Goal: Information Seeking & Learning: Learn about a topic

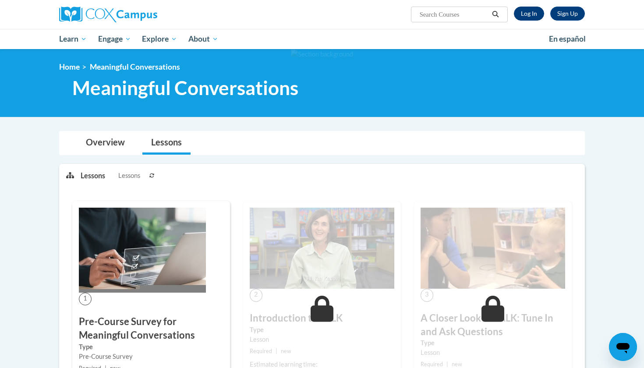
click at [539, 17] on link "Log In" at bounding box center [529, 14] width 30 height 14
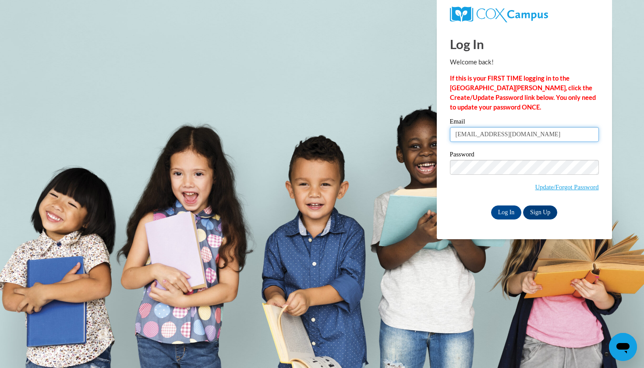
type input "isacardenas10@icloud.com"
click at [505, 205] on input "Log In" at bounding box center [506, 212] width 31 height 14
type input "isacardenas10@icloud.com"
click at [480, 175] on span "Update/Forgot Password" at bounding box center [524, 178] width 149 height 36
click at [509, 213] on input "Log In" at bounding box center [506, 212] width 31 height 14
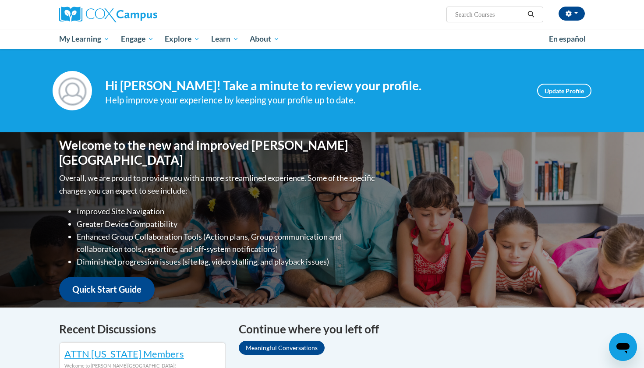
click at [495, 18] on input "Search..." at bounding box center [489, 14] width 70 height 11
type input "meaningful conversations"
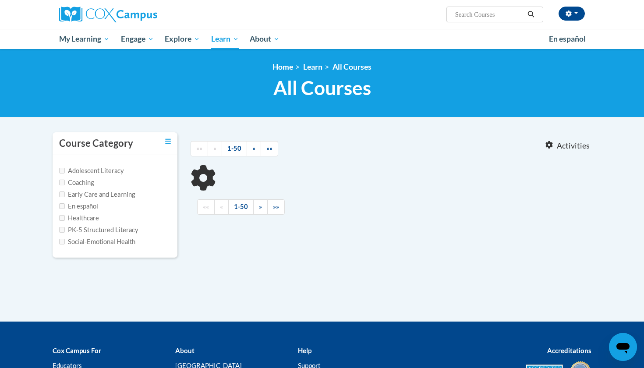
type input "meaningful conversations"
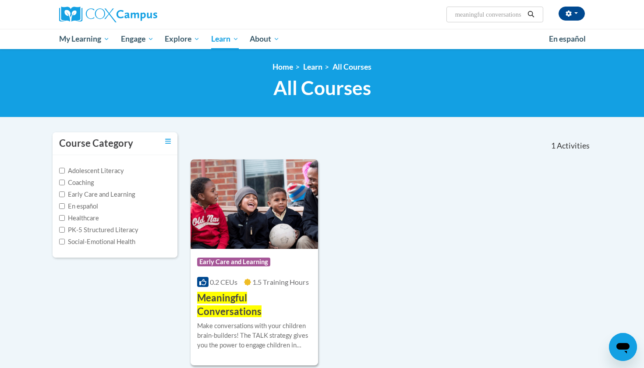
click at [229, 268] on span "Early Care and Learning" at bounding box center [234, 263] width 75 height 11
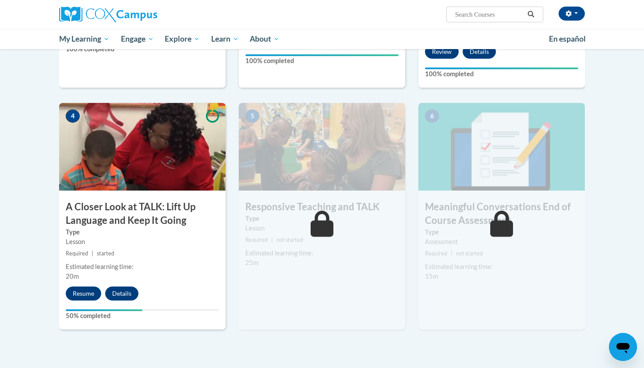
scroll to position [373, 0]
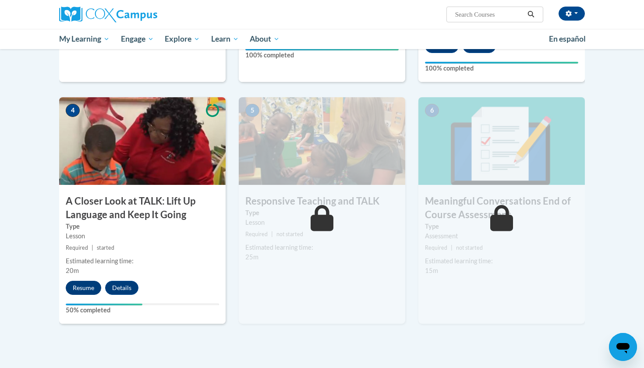
click at [90, 284] on button "Resume" at bounding box center [83, 288] width 35 height 14
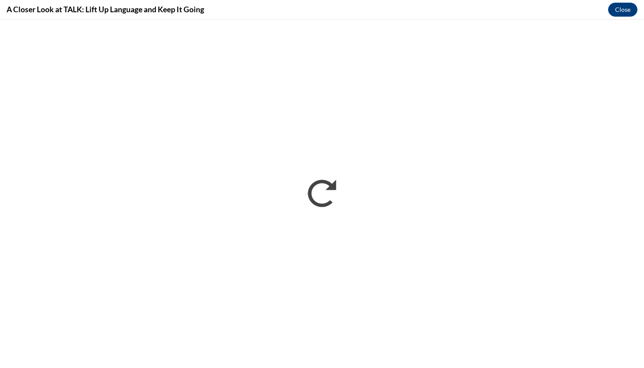
scroll to position [0, 0]
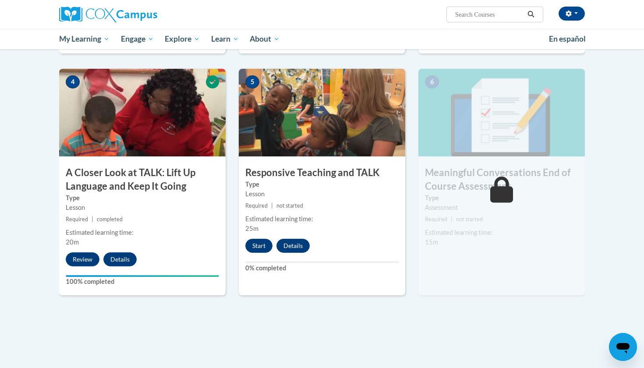
scroll to position [403, 0]
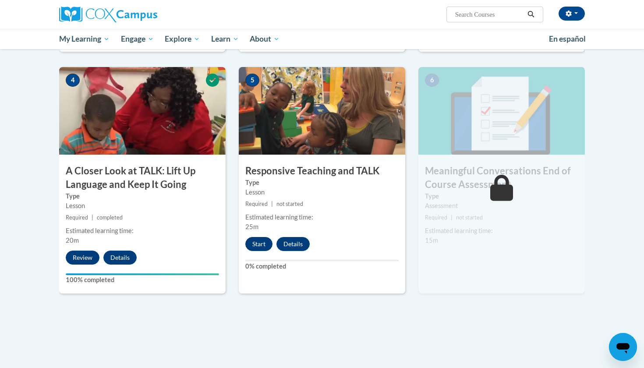
click at [261, 247] on button "Start" at bounding box center [258, 244] width 27 height 14
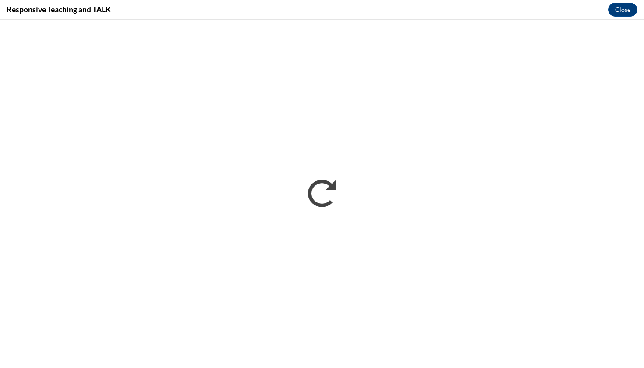
scroll to position [0, 0]
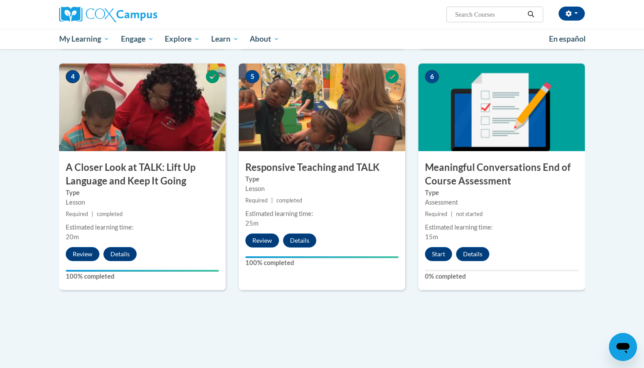
scroll to position [407, 0]
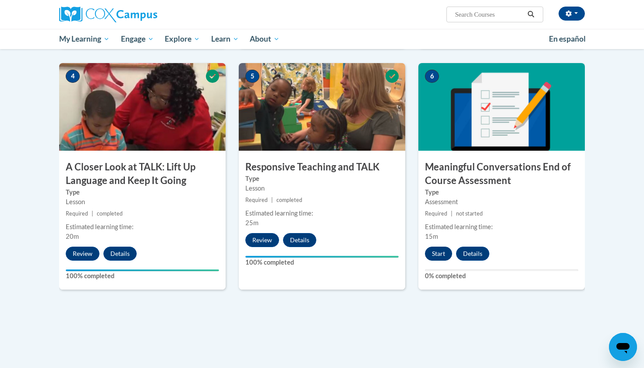
click at [433, 255] on button "Start" at bounding box center [438, 254] width 27 height 14
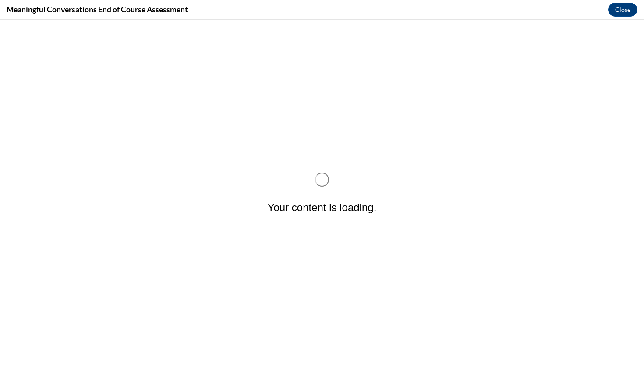
scroll to position [0, 0]
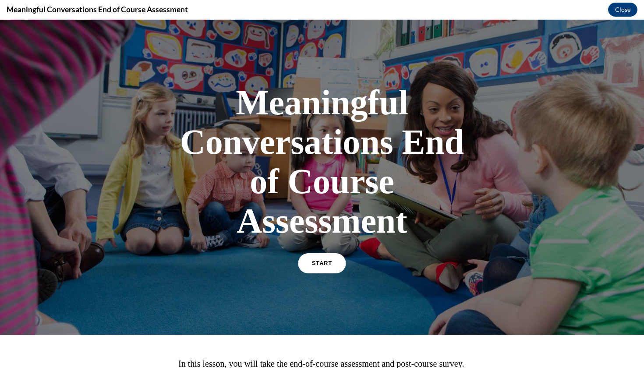
click at [319, 263] on span "START" at bounding box center [322, 263] width 20 height 7
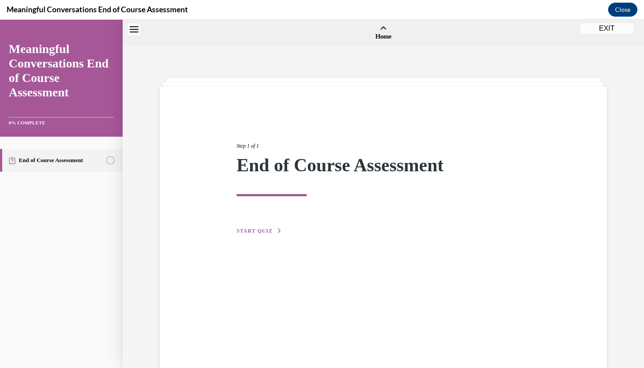
scroll to position [27, 0]
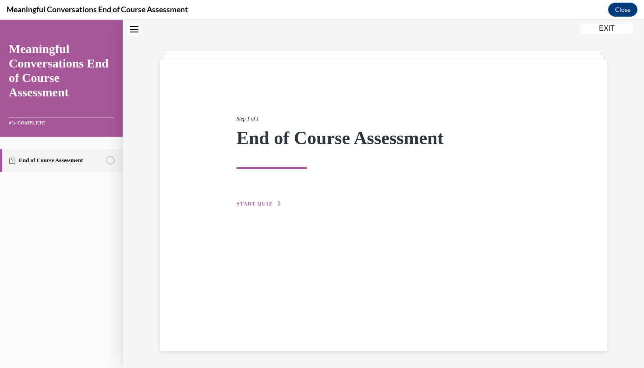
click at [268, 201] on span "START QUIZ" at bounding box center [255, 204] width 36 height 6
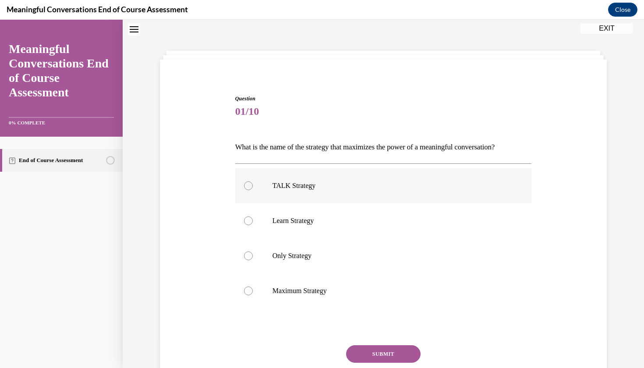
click at [251, 187] on div at bounding box center [248, 185] width 9 height 9
click at [251, 187] on input "TALK Strategy" at bounding box center [248, 185] width 9 height 9
radio input "true"
click at [367, 345] on button "SUBMIT" at bounding box center [383, 354] width 74 height 18
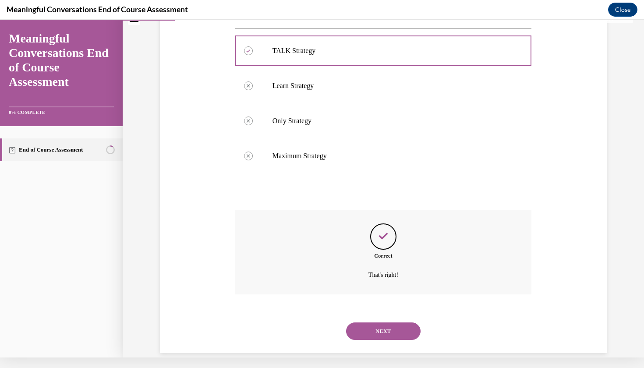
scroll to position [154, 0]
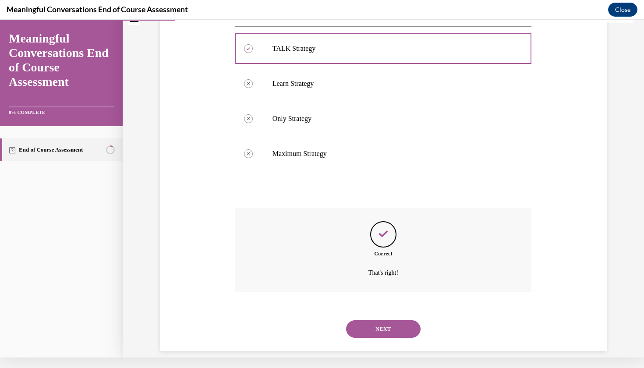
click at [370, 320] on button "NEXT" at bounding box center [383, 329] width 74 height 18
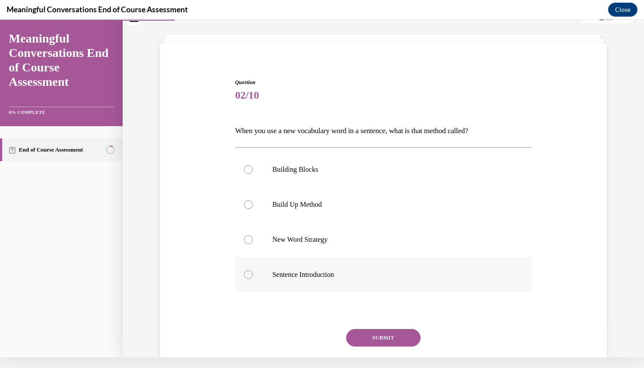
scroll to position [35, 0]
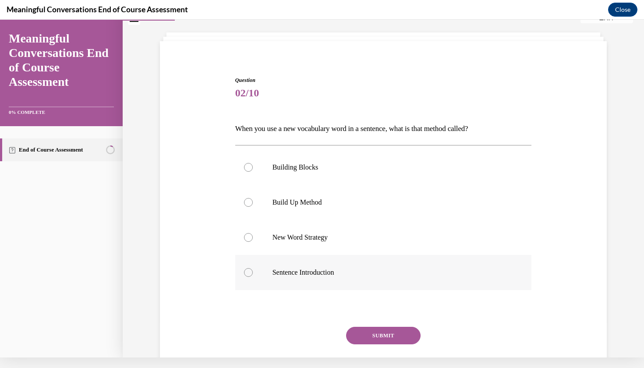
click at [279, 276] on p "Sentence Introduction" at bounding box center [390, 272] width 237 height 9
click at [253, 276] on input "Sentence Introduction" at bounding box center [248, 272] width 9 height 9
radio input "true"
click at [390, 334] on button "SUBMIT" at bounding box center [383, 336] width 74 height 18
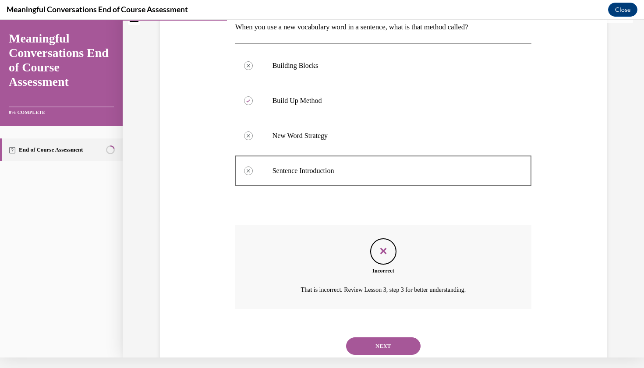
scroll to position [135, 0]
click at [385, 254] on icon "Feedback" at bounding box center [383, 252] width 13 height 13
click at [381, 340] on button "NEXT" at bounding box center [383, 348] width 74 height 18
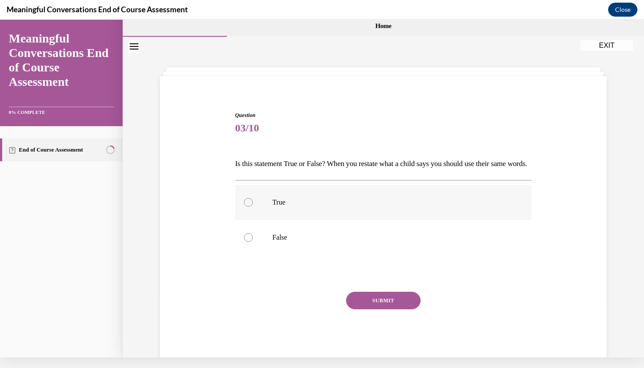
scroll to position [0, 0]
click at [300, 242] on p "False" at bounding box center [390, 237] width 237 height 9
click at [253, 242] on input "False" at bounding box center [248, 237] width 9 height 9
radio input "true"
click at [368, 309] on button "SUBMIT" at bounding box center [383, 301] width 74 height 18
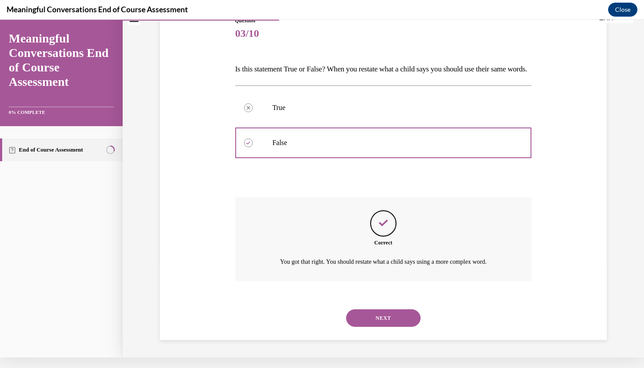
scroll to position [99, 0]
click at [371, 317] on button "NEXT" at bounding box center [383, 318] width 74 height 18
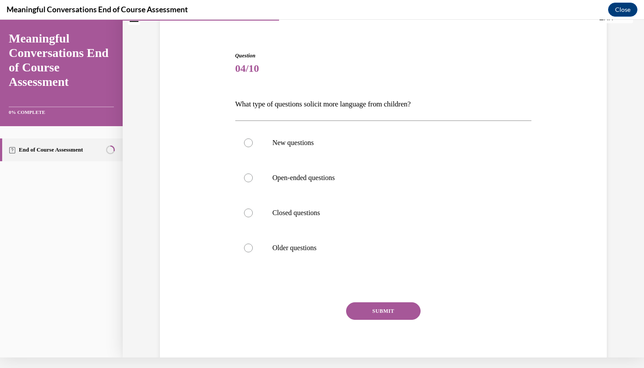
scroll to position [59, 0]
click at [282, 184] on label "Open-ended questions" at bounding box center [383, 178] width 297 height 35
click at [253, 183] on input "Open-ended questions" at bounding box center [248, 178] width 9 height 9
radio input "true"
click at [363, 307] on button "SUBMIT" at bounding box center [383, 312] width 74 height 18
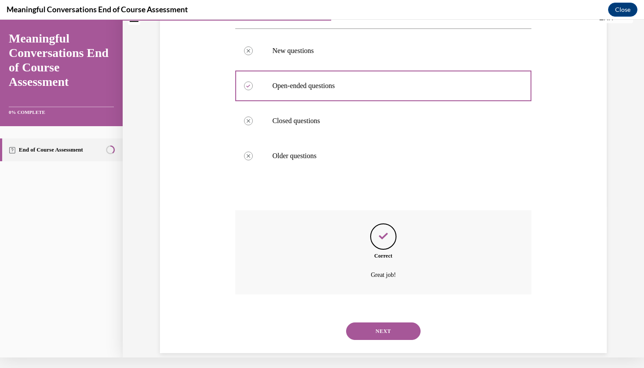
scroll to position [154, 0]
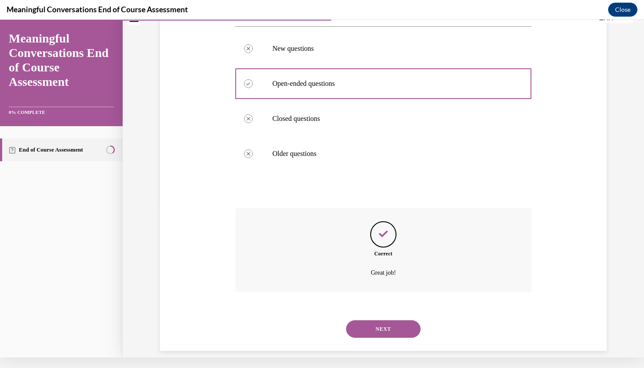
click at [376, 325] on button "NEXT" at bounding box center [383, 329] width 74 height 18
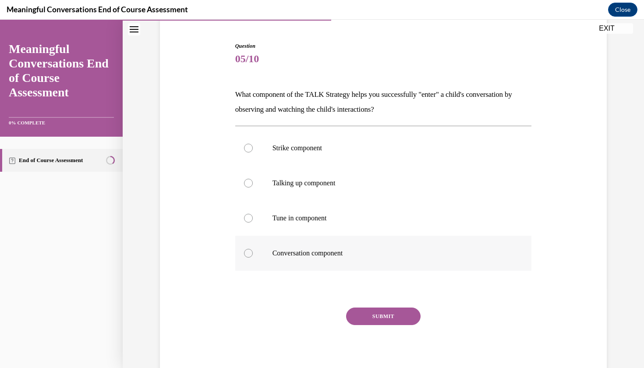
scroll to position [78, 0]
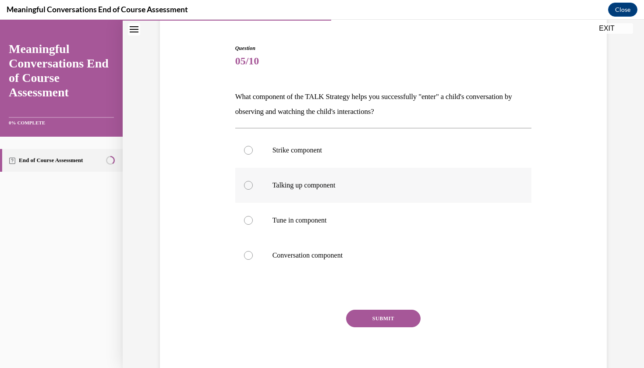
click at [344, 193] on label "Talking up component" at bounding box center [383, 185] width 297 height 35
click at [253, 190] on input "Talking up component" at bounding box center [248, 185] width 9 height 9
radio input "true"
click at [356, 232] on label "Tune in component" at bounding box center [383, 220] width 297 height 35
click at [253, 225] on input "Tune in component" at bounding box center [248, 220] width 9 height 9
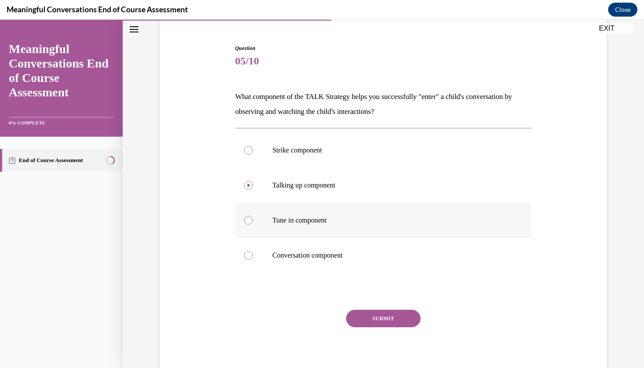
radio input "true"
click at [383, 315] on button "SUBMIT" at bounding box center [383, 319] width 74 height 18
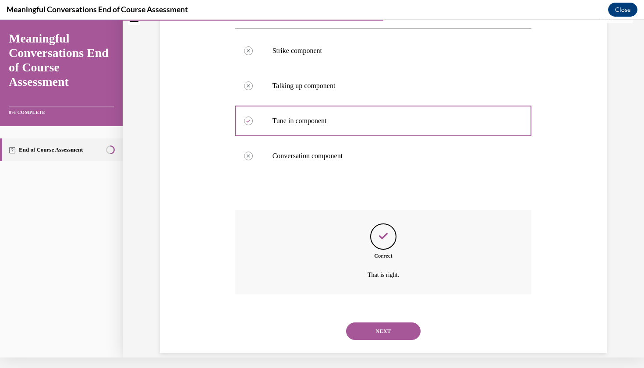
scroll to position [169, 0]
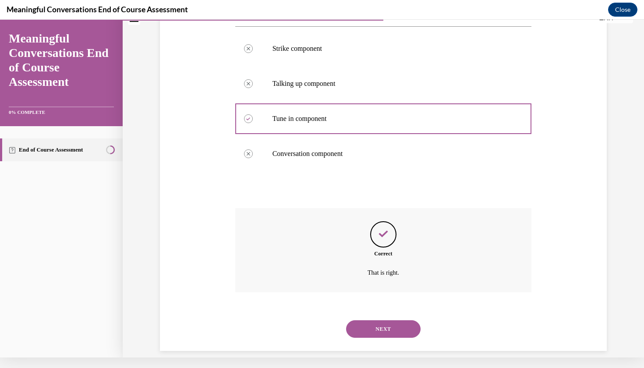
click at [380, 320] on button "NEXT" at bounding box center [383, 329] width 74 height 18
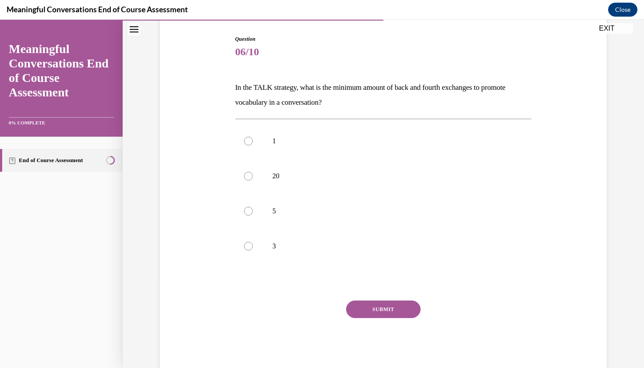
scroll to position [85, 0]
click at [347, 243] on label "3" at bounding box center [383, 247] width 297 height 35
click at [253, 243] on input "3" at bounding box center [248, 247] width 9 height 9
radio input "true"
click at [364, 309] on button "SUBMIT" at bounding box center [383, 311] width 74 height 18
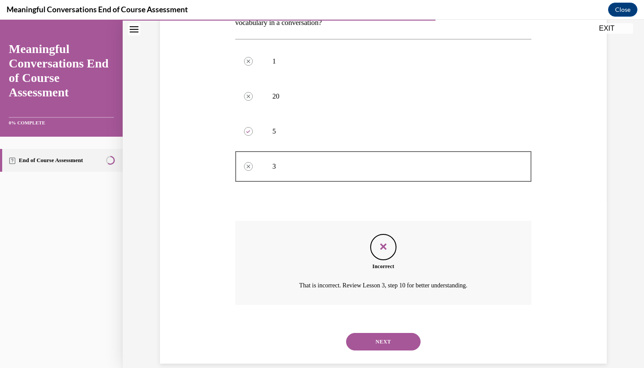
scroll to position [169, 0]
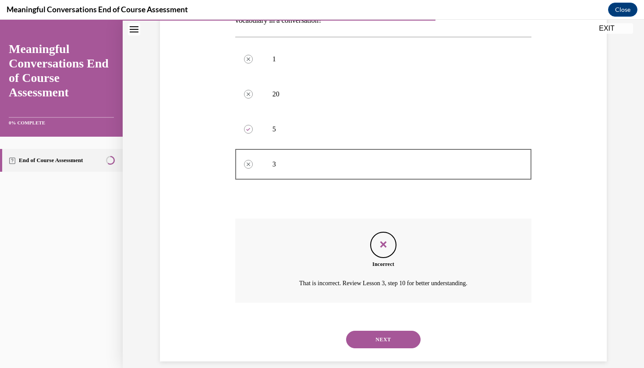
click at [381, 332] on button "NEXT" at bounding box center [383, 340] width 74 height 18
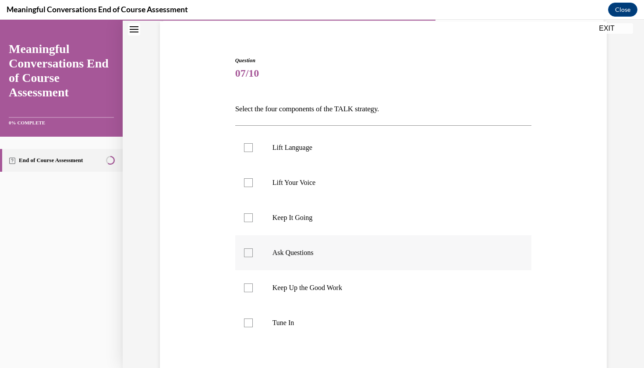
scroll to position [68, 0]
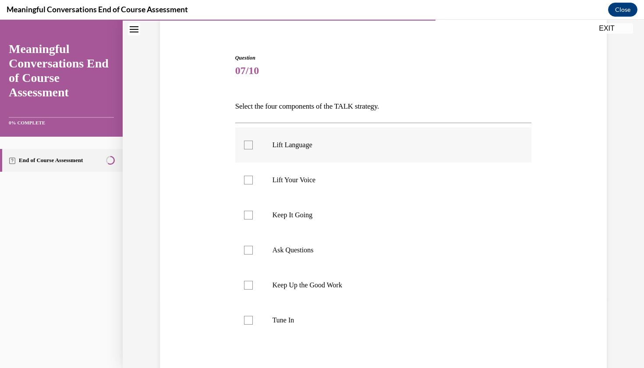
click at [343, 145] on p "Lift Language" at bounding box center [390, 145] width 237 height 9
click at [253, 145] on input "Lift Language" at bounding box center [248, 145] width 9 height 9
checkbox input "true"
click at [333, 220] on label "Keep It Going" at bounding box center [383, 215] width 297 height 35
click at [253, 219] on input "Keep It Going" at bounding box center [248, 215] width 9 height 9
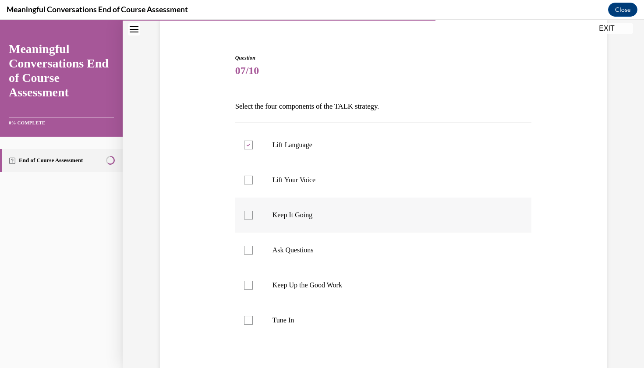
checkbox input "true"
click at [323, 259] on label "Ask Questions" at bounding box center [383, 250] width 297 height 35
click at [253, 254] on input "Ask Questions" at bounding box center [248, 250] width 9 height 9
checkbox input "true"
click at [320, 296] on label "Keep Up the Good Work" at bounding box center [383, 285] width 297 height 35
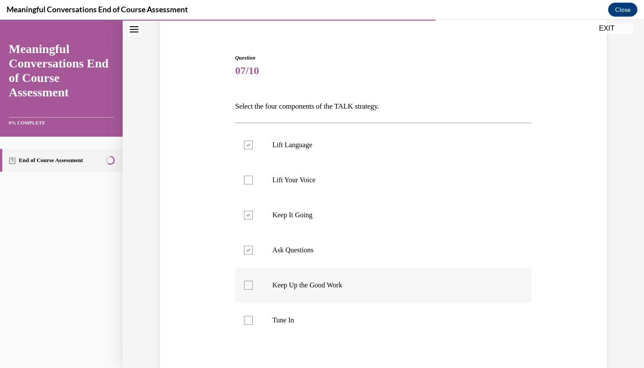
click at [253, 290] on input "Keep Up the Good Work" at bounding box center [248, 285] width 9 height 9
checkbox input "true"
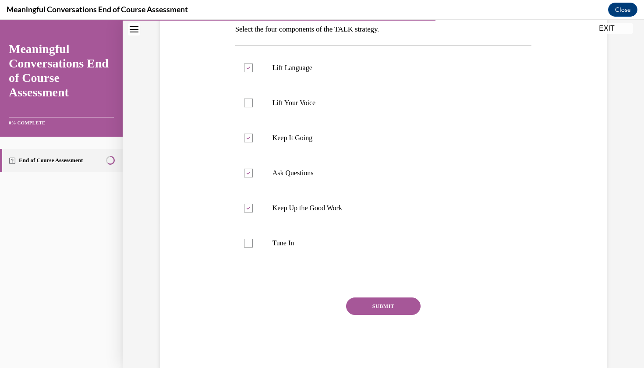
click at [383, 309] on button "SUBMIT" at bounding box center [383, 306] width 74 height 18
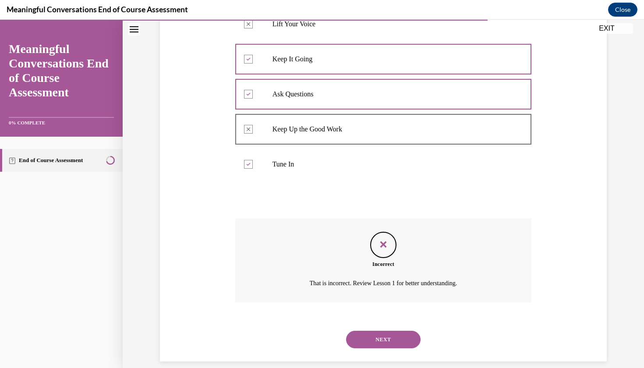
click at [379, 331] on button "NEXT" at bounding box center [383, 340] width 74 height 18
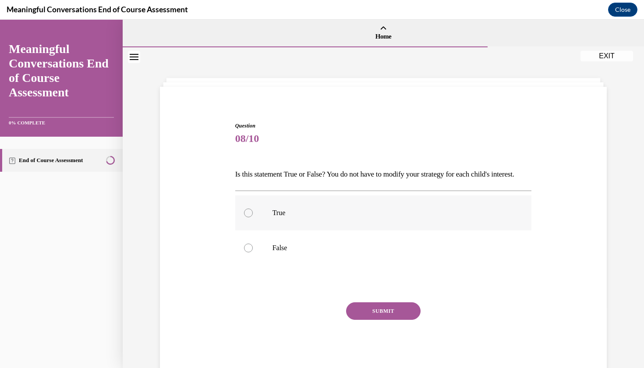
scroll to position [2, 0]
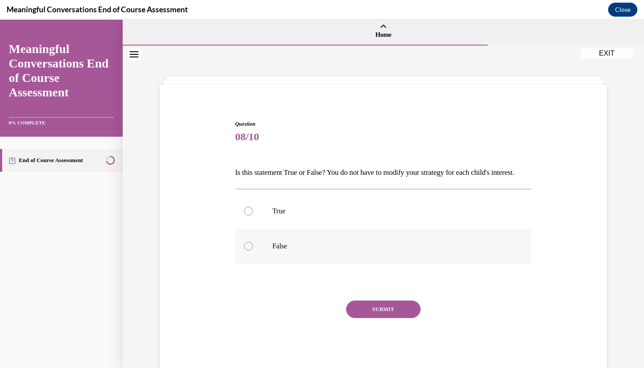
click at [386, 255] on label "False" at bounding box center [383, 246] width 297 height 35
click at [253, 251] on input "False" at bounding box center [248, 246] width 9 height 9
radio input "true"
click at [374, 318] on button "SUBMIT" at bounding box center [383, 309] width 74 height 18
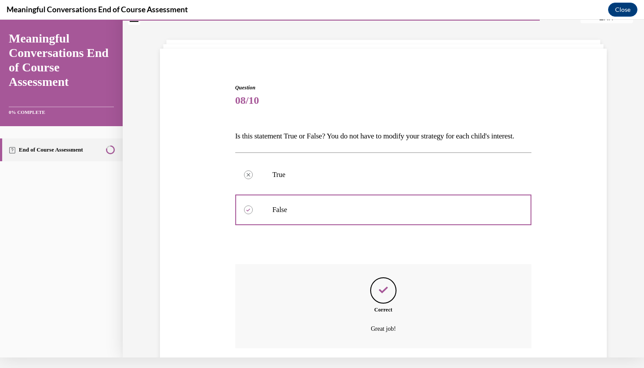
scroll to position [99, 0]
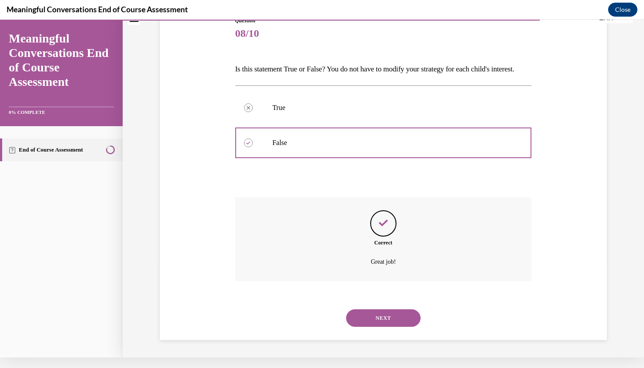
click at [374, 321] on button "NEXT" at bounding box center [383, 318] width 74 height 18
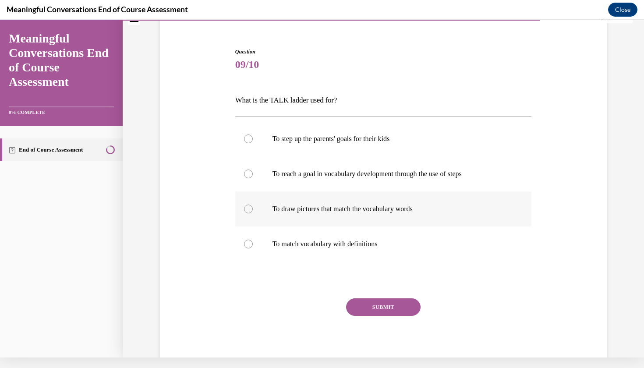
scroll to position [60, 0]
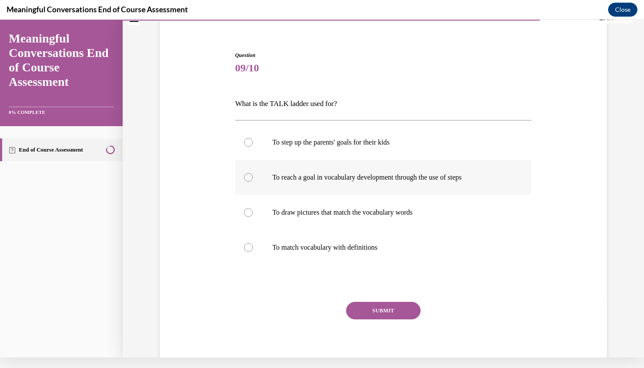
click at [351, 185] on label "To reach a goal in vocabulary development through the use of steps" at bounding box center [383, 177] width 297 height 35
click at [253, 182] on input "To reach a goal in vocabulary development through the use of steps" at bounding box center [248, 177] width 9 height 9
radio input "true"
click at [375, 309] on button "SUBMIT" at bounding box center [383, 311] width 74 height 18
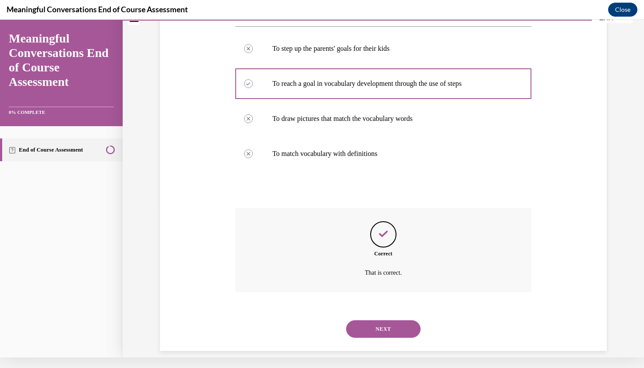
click at [377, 322] on button "NEXT" at bounding box center [383, 329] width 74 height 18
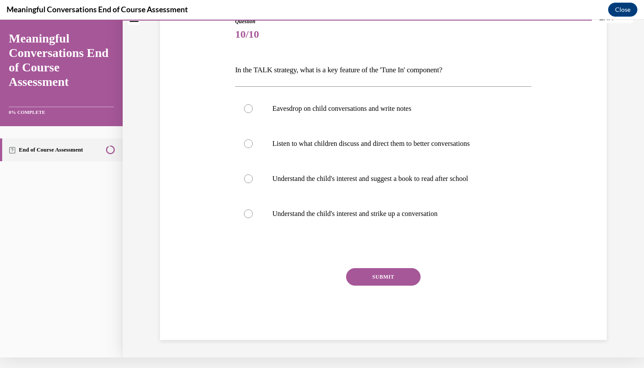
scroll to position [0, 0]
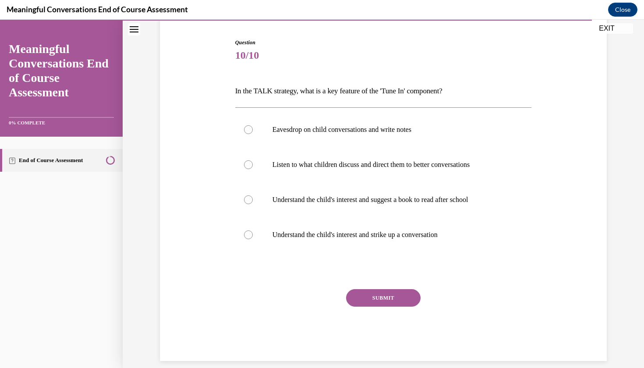
click at [395, 324] on div "SUBMIT" at bounding box center [383, 311] width 297 height 44
click at [395, 314] on div "SUBMIT" at bounding box center [383, 311] width 297 height 44
click at [247, 319] on div "SUBMIT" at bounding box center [383, 311] width 297 height 44
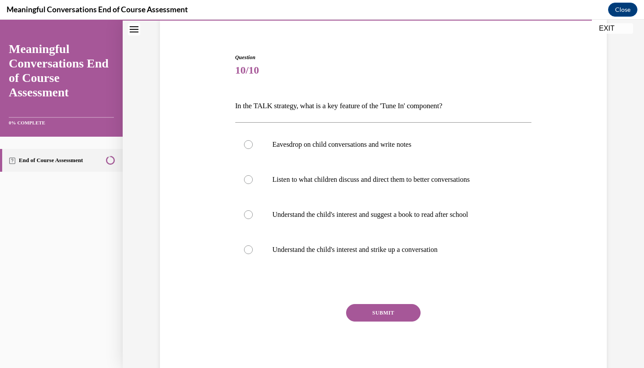
scroll to position [75, 0]
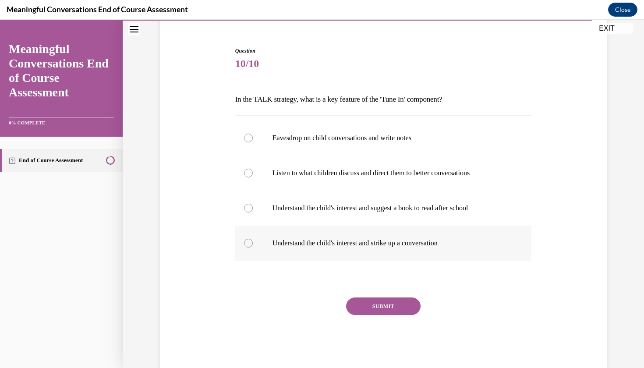
click at [315, 246] on p "Understand the child's interest and strike up a conversation" at bounding box center [390, 243] width 237 height 9
click at [253, 246] on input "Understand the child's interest and strike up a conversation" at bounding box center [248, 243] width 9 height 9
radio input "true"
click at [368, 303] on button "SUBMIT" at bounding box center [383, 306] width 74 height 18
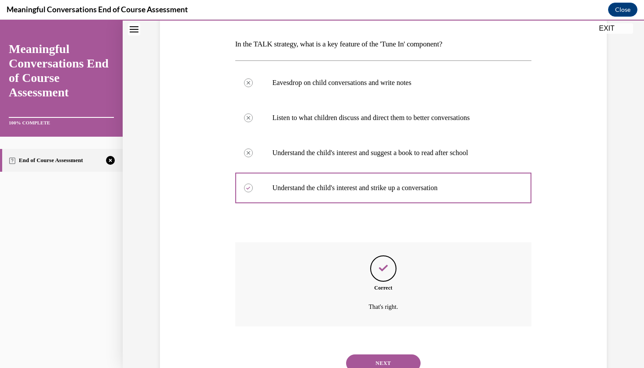
scroll to position [154, 0]
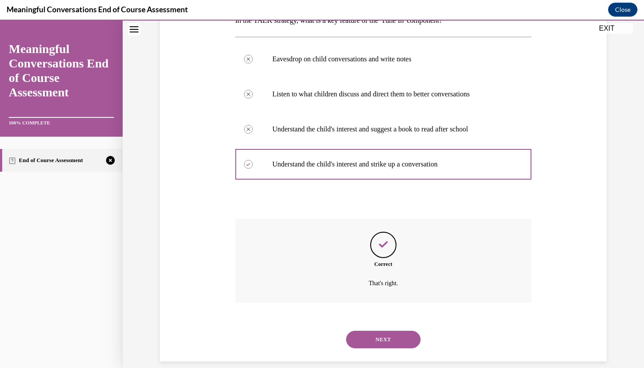
click at [374, 331] on button "NEXT" at bounding box center [383, 340] width 74 height 18
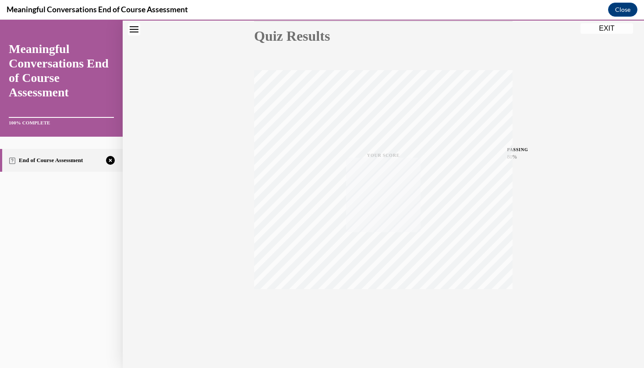
scroll to position [101, 0]
click at [382, 319] on button "TAKE AGAIN" at bounding box center [383, 308] width 52 height 39
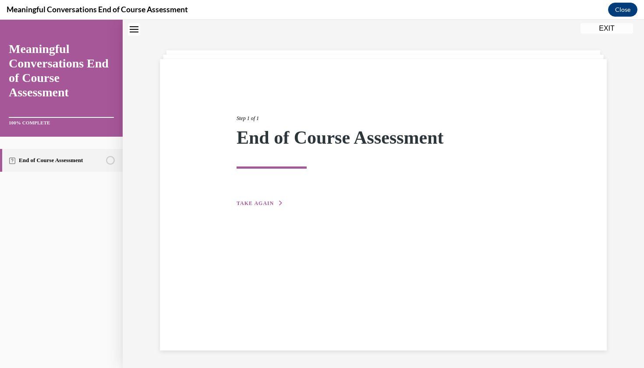
scroll to position [28, 0]
click at [276, 205] on button "TAKE AGAIN" at bounding box center [260, 203] width 47 height 8
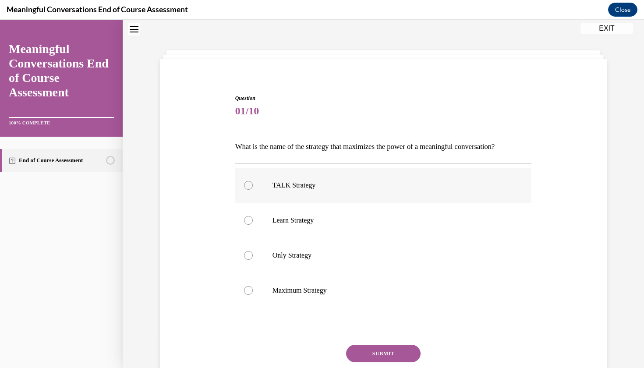
click at [337, 188] on p "TALK Strategy" at bounding box center [390, 185] width 237 height 9
click at [253, 188] on input "TALK Strategy" at bounding box center [248, 185] width 9 height 9
radio input "true"
click at [372, 349] on button "SUBMIT" at bounding box center [383, 354] width 74 height 18
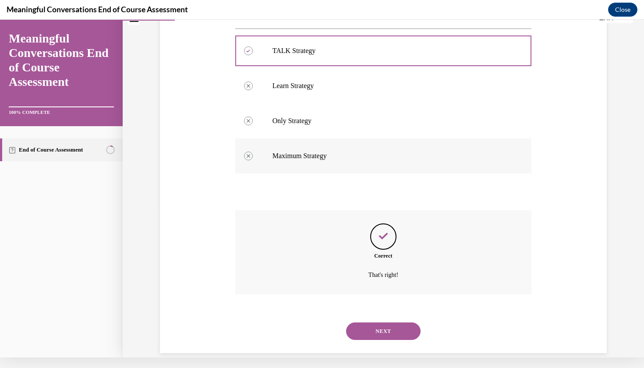
scroll to position [154, 0]
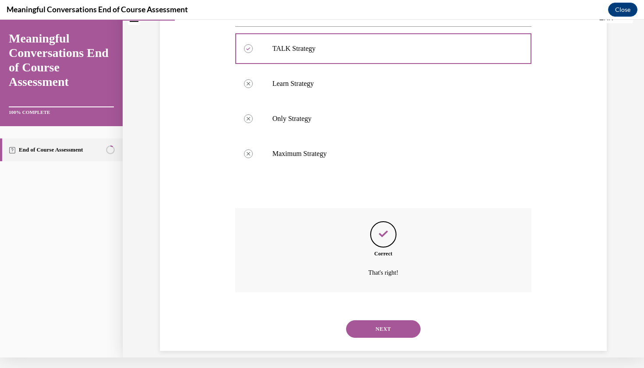
click at [389, 320] on button "NEXT" at bounding box center [383, 329] width 74 height 18
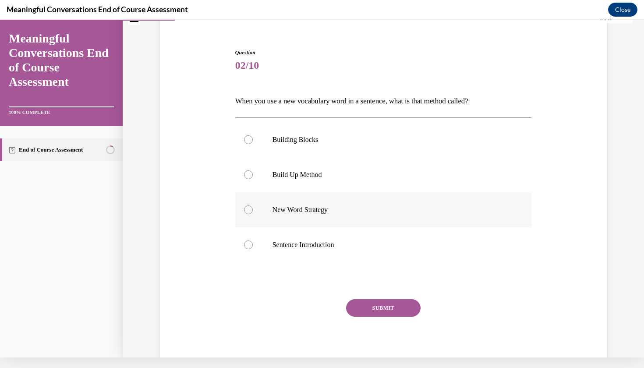
scroll to position [63, 0]
click at [350, 238] on label "Sentence Introduction" at bounding box center [383, 244] width 297 height 35
click at [253, 240] on input "Sentence Introduction" at bounding box center [248, 244] width 9 height 9
radio input "true"
click at [366, 304] on button "SUBMIT" at bounding box center [383, 308] width 74 height 18
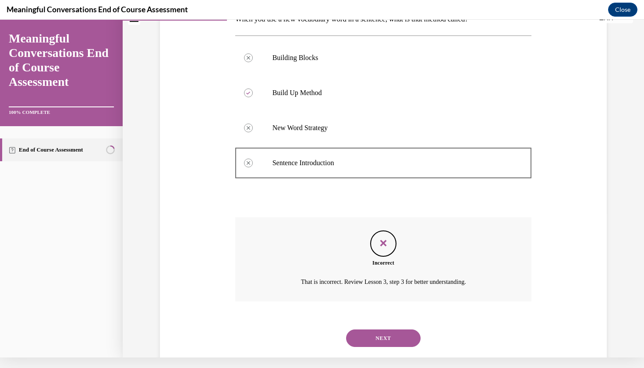
scroll to position [154, 0]
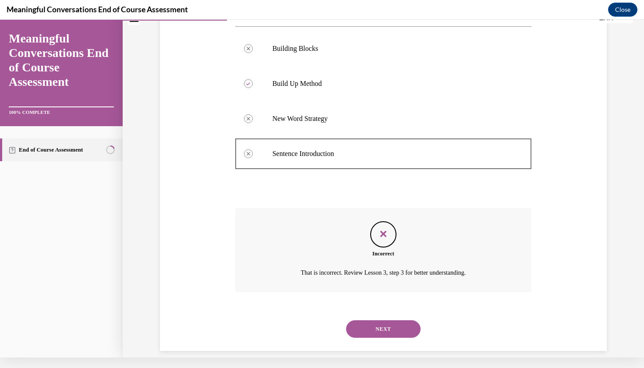
click at [375, 320] on button "NEXT" at bounding box center [383, 329] width 74 height 18
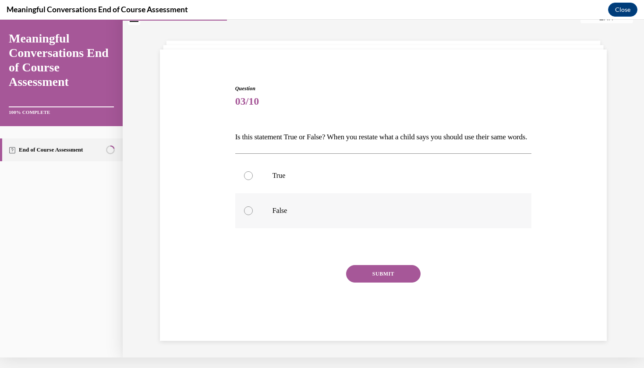
click at [348, 215] on p "False" at bounding box center [390, 210] width 237 height 9
click at [253, 215] on input "False" at bounding box center [248, 210] width 9 height 9
radio input "true"
click at [362, 283] on button "SUBMIT" at bounding box center [383, 274] width 74 height 18
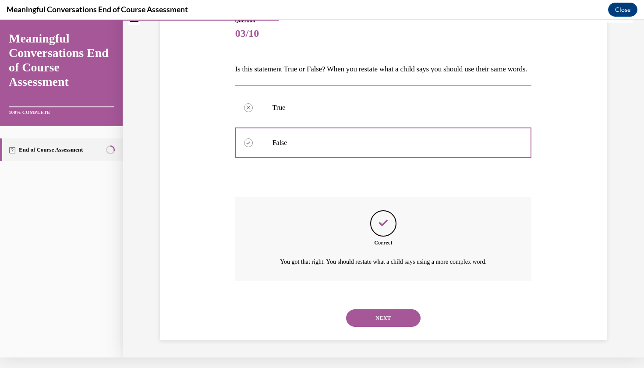
click at [375, 320] on button "NEXT" at bounding box center [383, 318] width 74 height 18
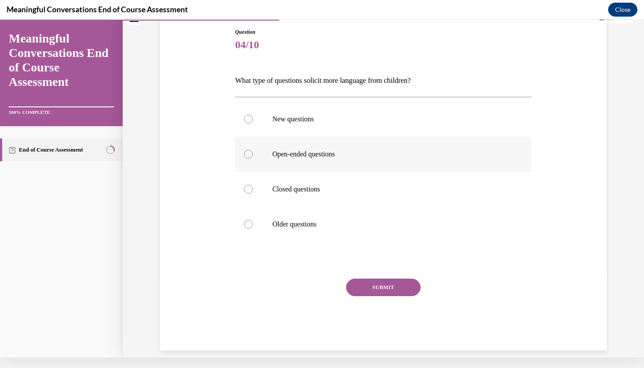
click at [358, 150] on p "Open-ended questions" at bounding box center [390, 154] width 237 height 9
click at [253, 150] on input "Open-ended questions" at bounding box center [248, 154] width 9 height 9
radio input "true"
click at [372, 277] on div "Question 04/10 What type of questions solicit more language from children? New …" at bounding box center [383, 189] width 297 height 322
click at [372, 275] on div "Question 04/10 What type of questions solicit more language from children? New …" at bounding box center [383, 189] width 297 height 322
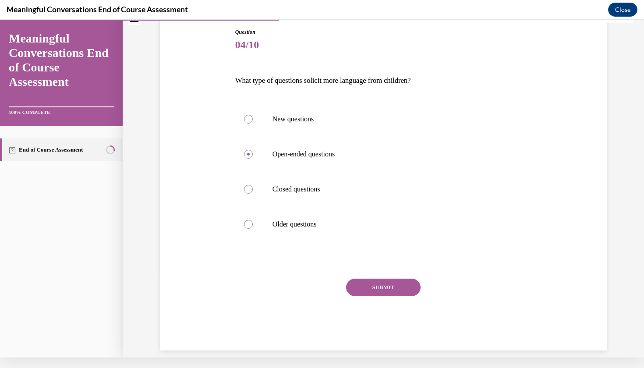
click at [360, 275] on div "Question 04/10 What type of questions solicit more language from children? New …" at bounding box center [383, 189] width 297 height 322
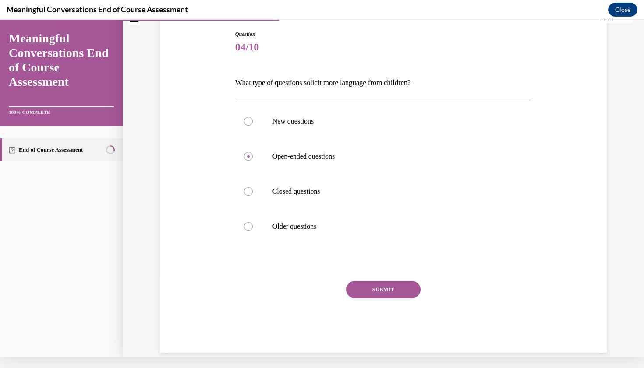
click at [367, 290] on button "SUBMIT" at bounding box center [383, 290] width 74 height 18
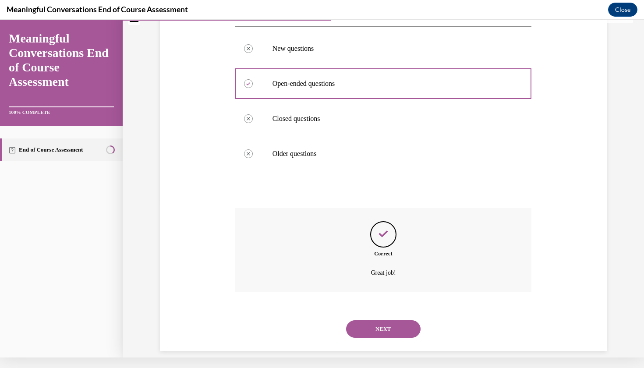
click at [371, 320] on button "NEXT" at bounding box center [383, 329] width 74 height 18
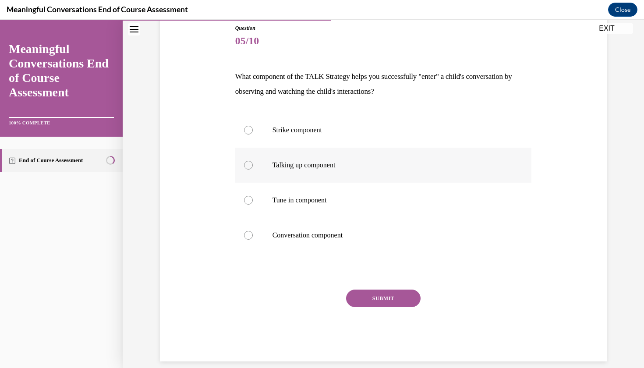
click at [360, 166] on p "Talking up component" at bounding box center [390, 165] width 237 height 9
click at [253, 166] on input "Talking up component" at bounding box center [248, 165] width 9 height 9
radio input "true"
click at [355, 194] on label "Tune in component" at bounding box center [383, 200] width 297 height 35
click at [253, 196] on input "Tune in component" at bounding box center [248, 200] width 9 height 9
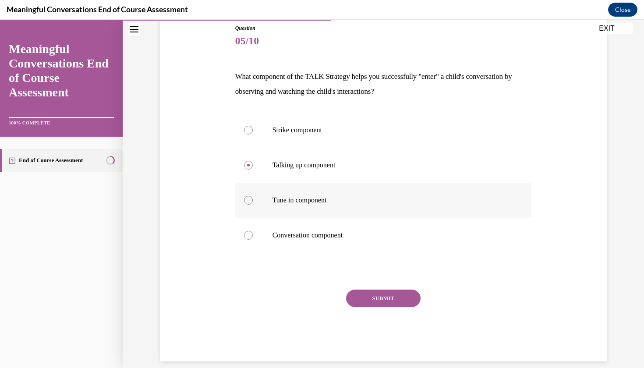
radio input "true"
click at [367, 297] on button "SUBMIT" at bounding box center [383, 299] width 74 height 18
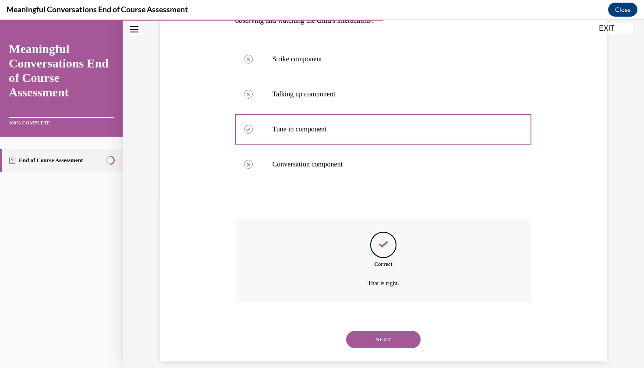
click at [367, 331] on button "NEXT" at bounding box center [383, 340] width 74 height 18
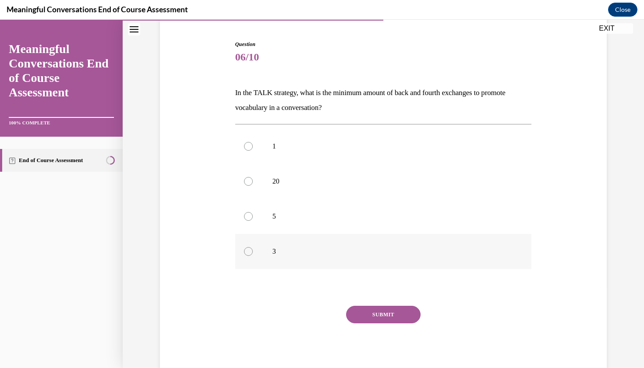
click at [355, 248] on p "3" at bounding box center [390, 251] width 237 height 9
click at [253, 248] on input "3" at bounding box center [248, 251] width 9 height 9
radio input "true"
click at [371, 294] on div "Question 06/10 In the TALK strategy, what is the minimum amount of back and fou…" at bounding box center [383, 208] width 297 height 337
click at [370, 298] on div "Question 06/10 In the TALK strategy, what is the minimum amount of back and fou…" at bounding box center [383, 208] width 297 height 337
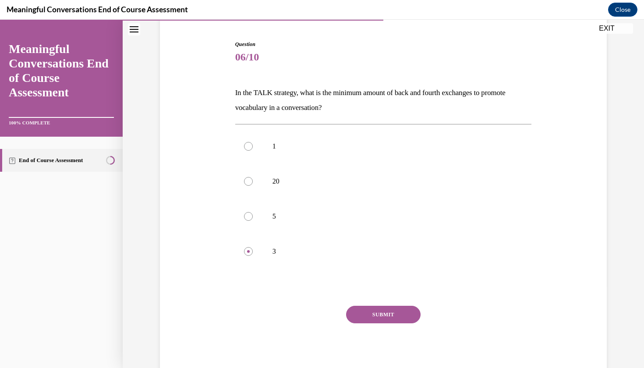
click at [370, 298] on div "Question 06/10 In the TALK strategy, what is the minimum amount of back and fou…" at bounding box center [383, 208] width 297 height 337
click at [356, 313] on button "SUBMIT" at bounding box center [383, 313] width 74 height 18
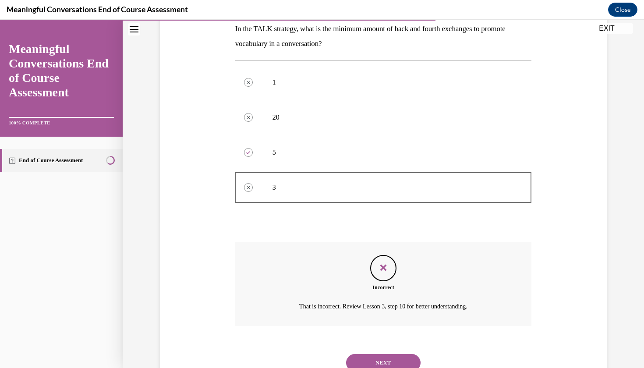
scroll to position [169, 0]
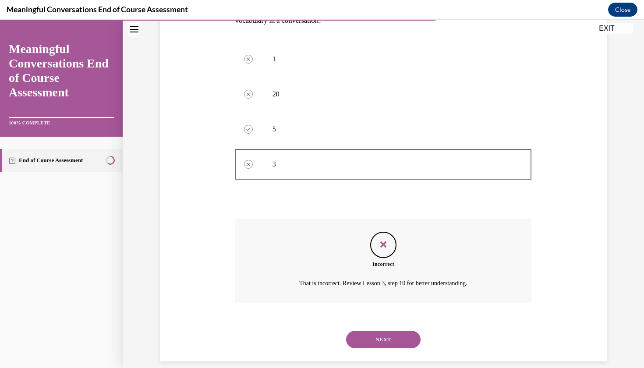
click at [381, 331] on button "NEXT" at bounding box center [383, 340] width 74 height 18
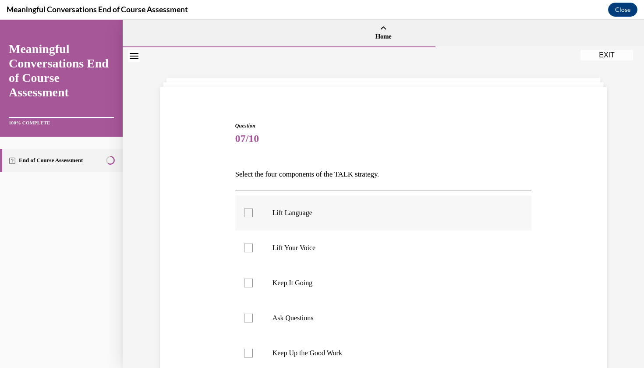
click at [353, 215] on p "Lift Language" at bounding box center [390, 212] width 237 height 9
click at [253, 215] on input "Lift Language" at bounding box center [248, 212] width 9 height 9
checkbox input "true"
click at [347, 255] on label "Lift Your Voice" at bounding box center [383, 247] width 297 height 35
click at [253, 252] on input "Lift Your Voice" at bounding box center [248, 248] width 9 height 9
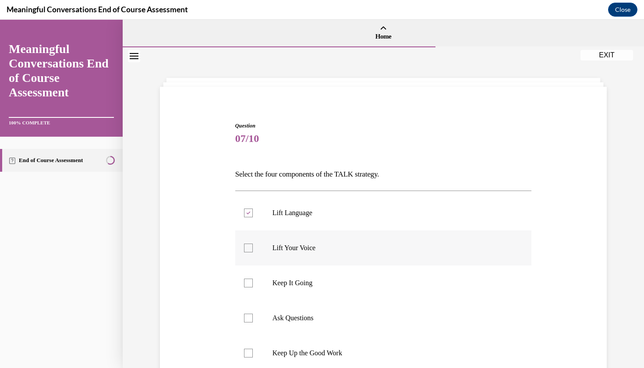
checkbox input "true"
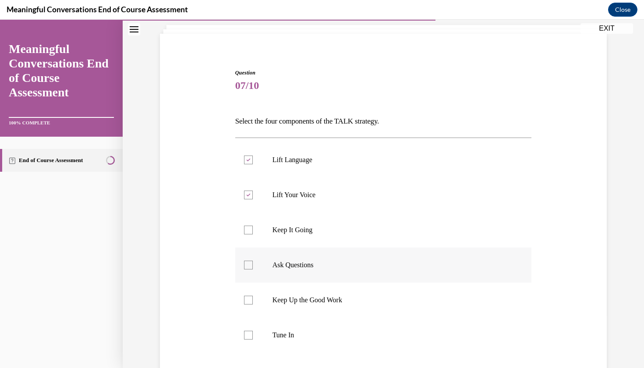
scroll to position [56, 0]
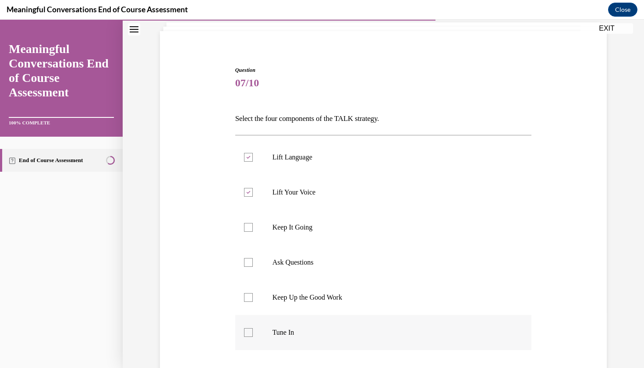
click at [321, 332] on p "Tune In" at bounding box center [390, 332] width 237 height 9
click at [253, 332] on input "Tune In" at bounding box center [248, 332] width 9 height 9
checkbox input "true"
click at [322, 241] on label "Keep It Going" at bounding box center [383, 227] width 297 height 35
click at [253, 232] on input "Keep It Going" at bounding box center [248, 227] width 9 height 9
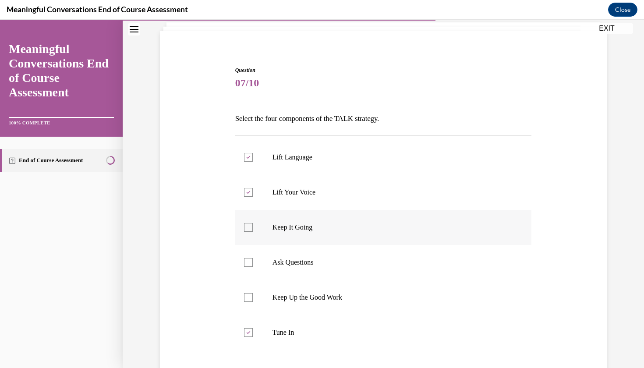
checkbox input "true"
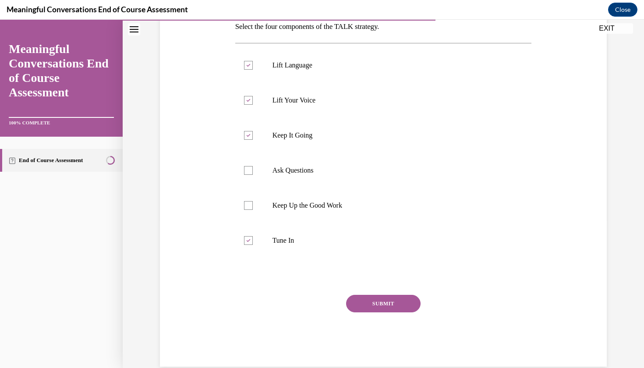
click at [383, 301] on button "SUBMIT" at bounding box center [383, 304] width 74 height 18
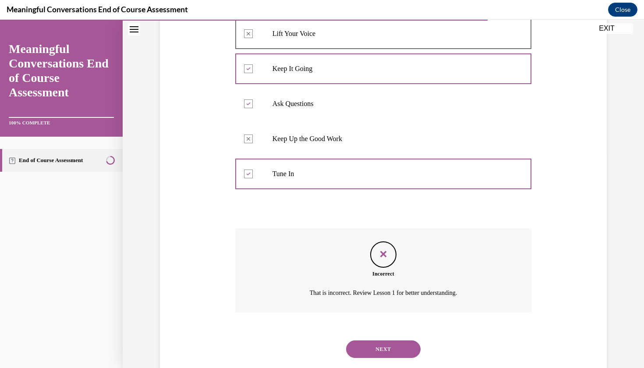
scroll to position [224, 0]
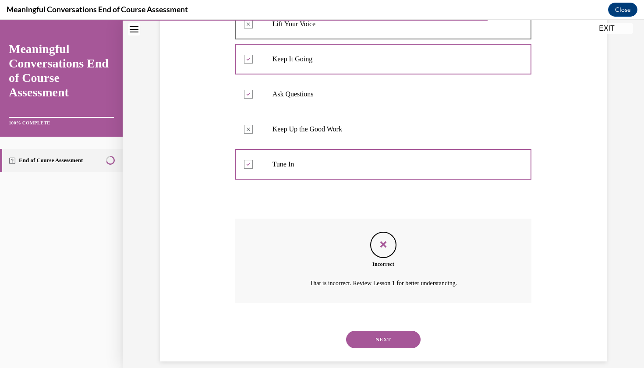
click at [380, 331] on button "NEXT" at bounding box center [383, 340] width 74 height 18
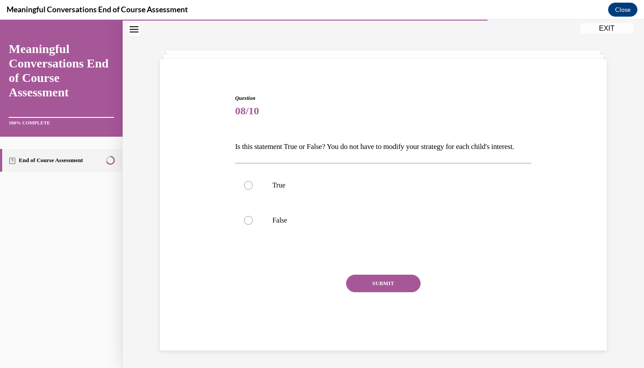
scroll to position [28, 0]
click at [299, 225] on p "False" at bounding box center [390, 220] width 237 height 9
click at [253, 225] on input "False" at bounding box center [248, 220] width 9 height 9
radio input "true"
click at [357, 292] on button "SUBMIT" at bounding box center [383, 284] width 74 height 18
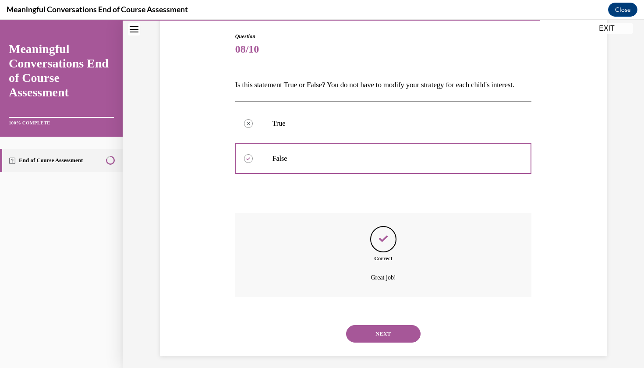
scroll to position [99, 0]
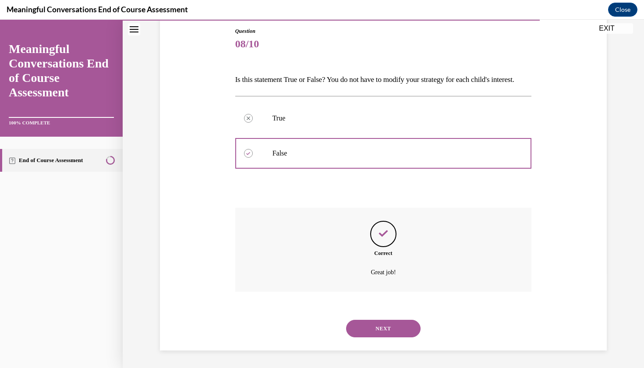
click at [382, 328] on button "NEXT" at bounding box center [383, 329] width 74 height 18
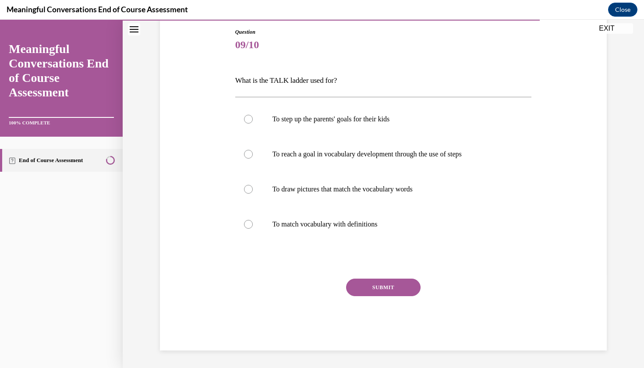
scroll to position [61, 0]
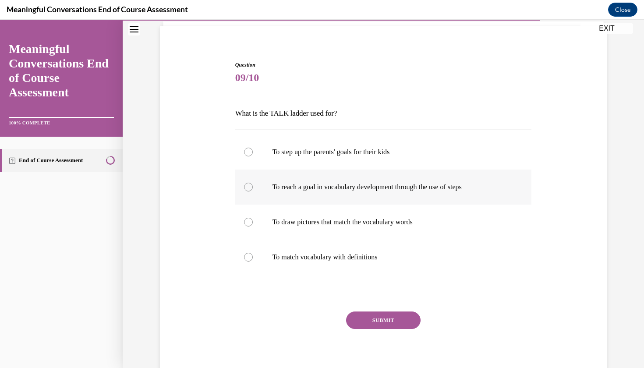
click at [398, 183] on p "To reach a goal in vocabulary development through the use of steps" at bounding box center [390, 187] width 237 height 9
click at [253, 183] on input "To reach a goal in vocabulary development through the use of steps" at bounding box center [248, 187] width 9 height 9
radio input "true"
click at [387, 325] on button "SUBMIT" at bounding box center [383, 320] width 74 height 18
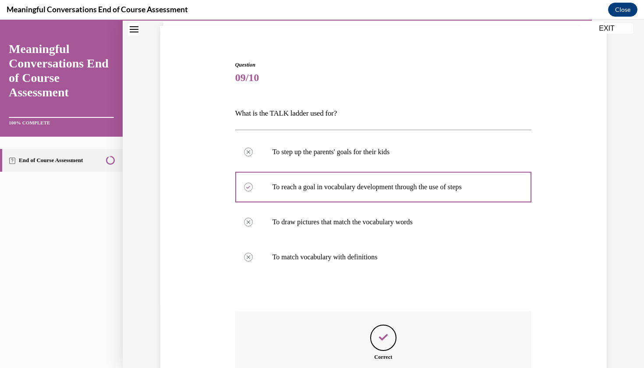
scroll to position [11, 0]
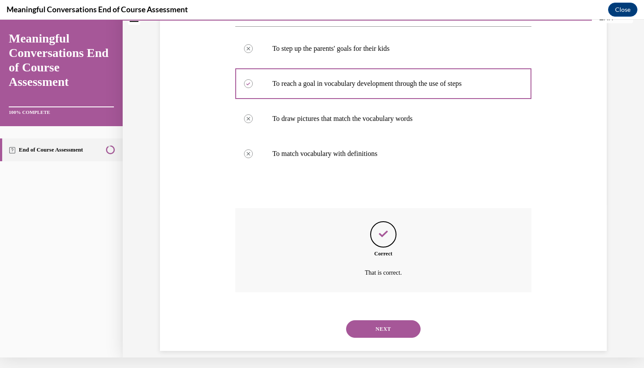
click at [377, 320] on button "NEXT" at bounding box center [383, 329] width 74 height 18
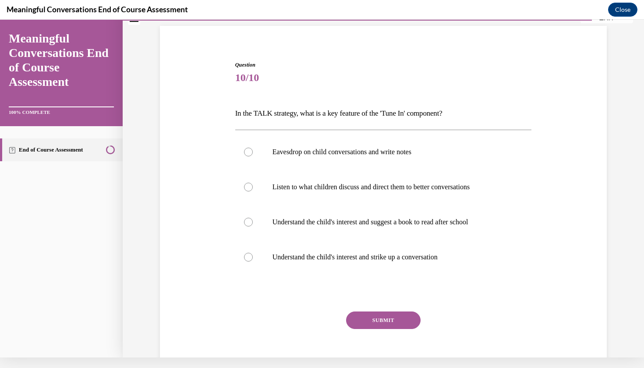
scroll to position [52, 0]
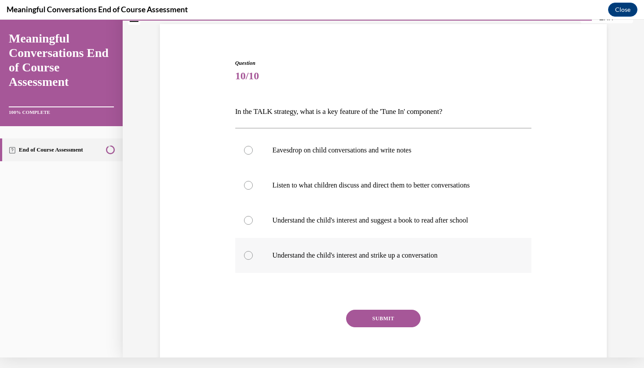
click at [425, 257] on p "Understand the child's interest and strike up a conversation" at bounding box center [390, 255] width 237 height 9
click at [253, 257] on input "Understand the child's interest and strike up a conversation" at bounding box center [248, 255] width 9 height 9
radio input "true"
click at [383, 316] on button "SUBMIT" at bounding box center [383, 319] width 74 height 18
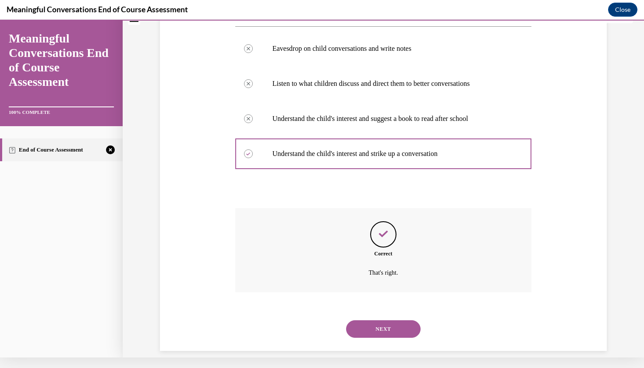
click at [374, 320] on button "NEXT" at bounding box center [383, 329] width 74 height 18
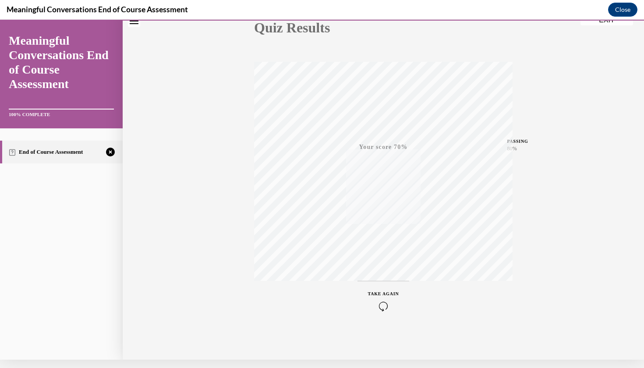
click at [381, 307] on icon "button" at bounding box center [383, 306] width 31 height 10
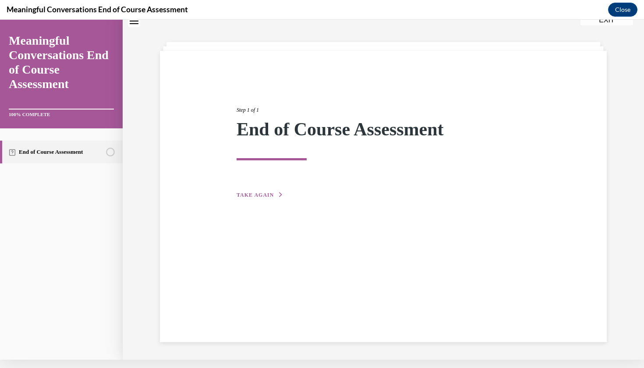
click at [256, 195] on span "TAKE AGAIN" at bounding box center [255, 195] width 37 height 6
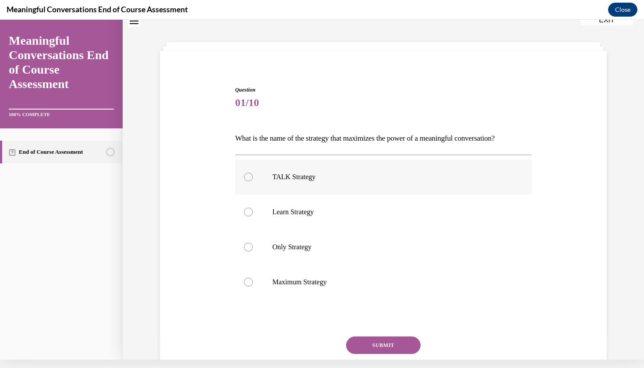
click at [303, 186] on label "TALK Strategy" at bounding box center [383, 176] width 297 height 35
click at [253, 181] on input "TALK Strategy" at bounding box center [248, 177] width 9 height 9
radio input "true"
click at [361, 357] on div "SUBMIT" at bounding box center [383, 358] width 297 height 44
click at [361, 350] on button "SUBMIT" at bounding box center [383, 345] width 74 height 18
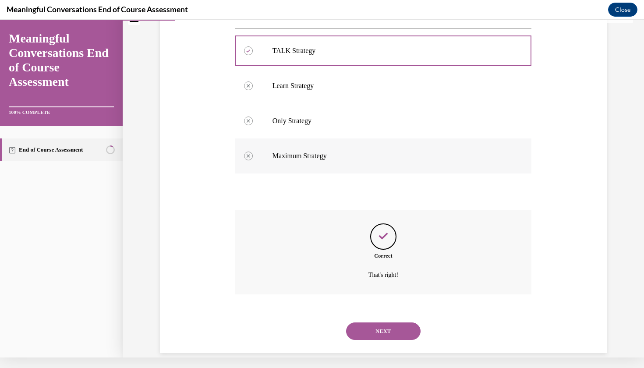
scroll to position [154, 0]
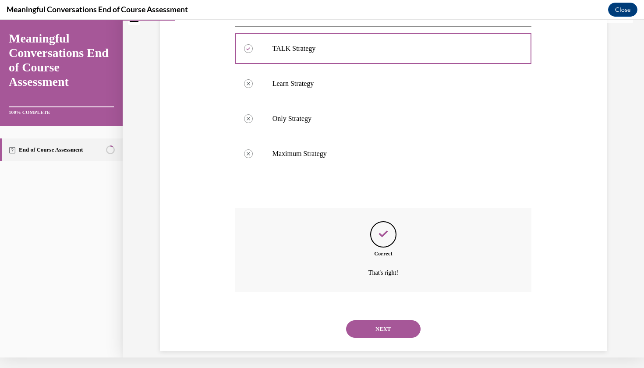
click at [364, 311] on div "NEXT" at bounding box center [383, 328] width 297 height 35
click at [364, 320] on button "NEXT" at bounding box center [383, 329] width 74 height 18
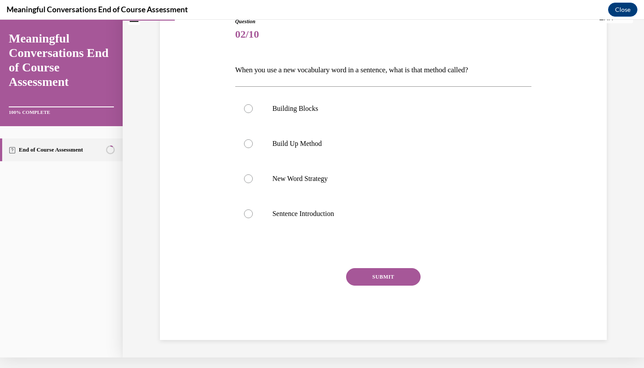
scroll to position [63, 0]
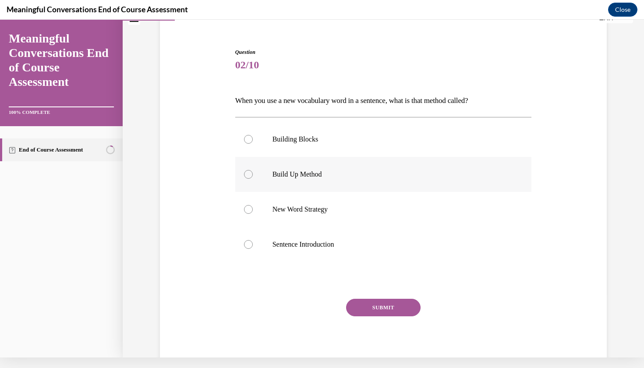
click at [317, 182] on label "Build Up Method" at bounding box center [383, 174] width 297 height 35
click at [253, 179] on input "Build Up Method" at bounding box center [248, 174] width 9 height 9
radio input "true"
click at [359, 302] on button "SUBMIT" at bounding box center [383, 308] width 74 height 18
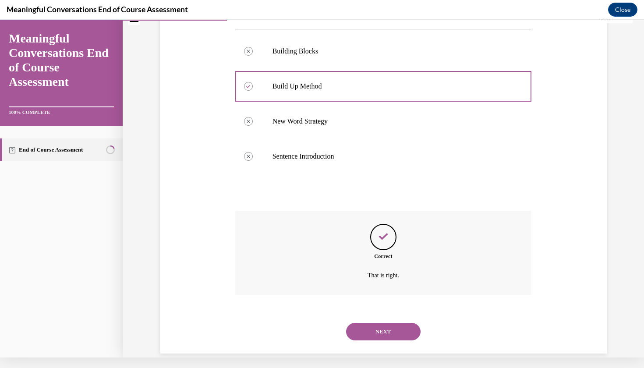
scroll to position [154, 0]
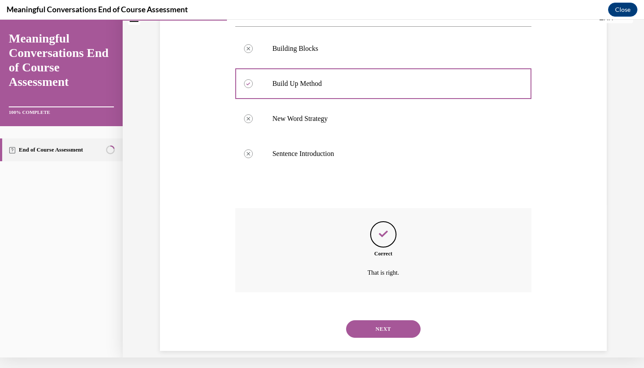
click at [379, 311] on div "NEXT" at bounding box center [383, 328] width 297 height 35
click at [379, 320] on button "NEXT" at bounding box center [383, 329] width 74 height 18
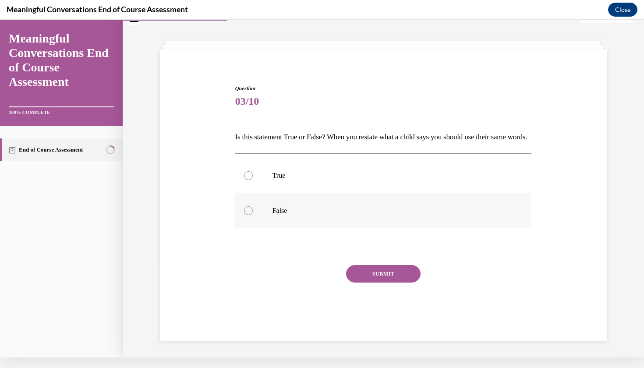
click at [336, 228] on label "False" at bounding box center [383, 210] width 297 height 35
click at [253, 215] on input "False" at bounding box center [248, 210] width 9 height 9
radio input "true"
click at [377, 282] on button "SUBMIT" at bounding box center [383, 274] width 74 height 18
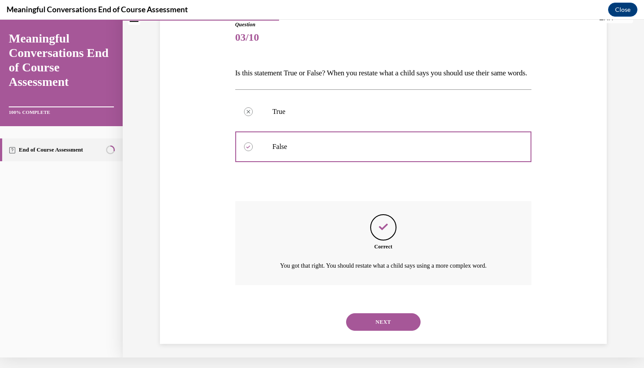
scroll to position [99, 0]
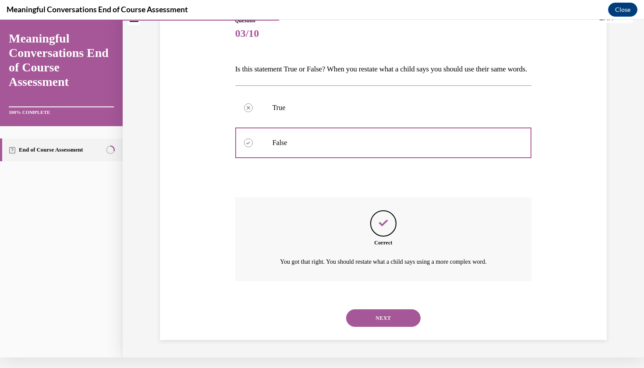
click at [380, 318] on button "NEXT" at bounding box center [383, 318] width 74 height 18
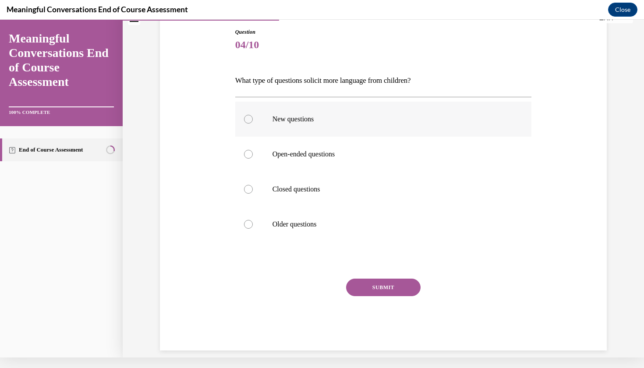
click at [332, 136] on label "New questions" at bounding box center [383, 119] width 297 height 35
click at [253, 124] on input "New questions" at bounding box center [248, 119] width 9 height 9
radio input "true"
click at [335, 145] on label "Open-ended questions" at bounding box center [383, 154] width 297 height 35
click at [253, 150] on input "Open-ended questions" at bounding box center [248, 154] width 9 height 9
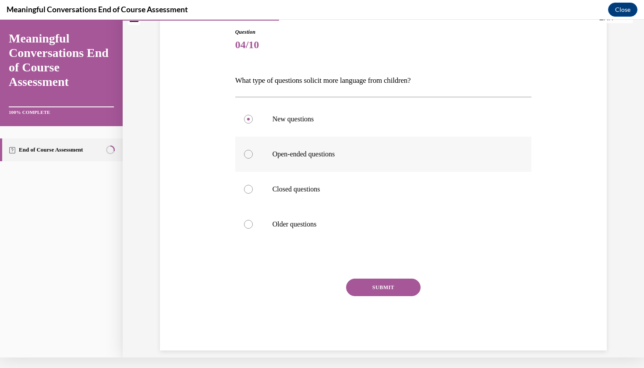
radio input "true"
click at [369, 268] on div "Question 04/10 What type of questions solicit more language from children? New …" at bounding box center [383, 189] width 297 height 322
click at [368, 270] on div "Question 04/10 What type of questions solicit more language from children? New …" at bounding box center [383, 189] width 297 height 322
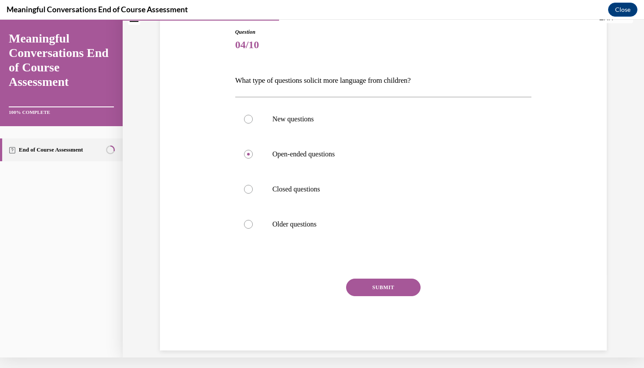
click at [371, 273] on div "Question 04/10 What type of questions solicit more language from children? New …" at bounding box center [383, 189] width 297 height 322
click at [393, 274] on div "Question 04/10 What type of questions solicit more language from children? New …" at bounding box center [383, 189] width 297 height 322
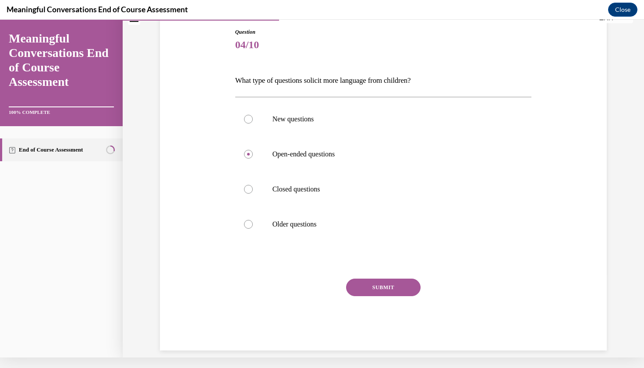
click at [389, 275] on div "Question 04/10 What type of questions solicit more language from children? New …" at bounding box center [383, 189] width 297 height 322
click at [396, 148] on label "Open-ended questions" at bounding box center [383, 154] width 297 height 35
click at [253, 150] on input "Open-ended questions" at bounding box center [248, 154] width 9 height 9
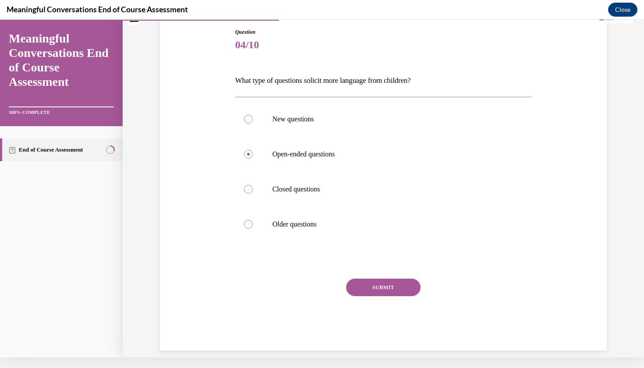
click at [382, 272] on div "Question 04/10 What type of questions solicit more language from children? New …" at bounding box center [383, 189] width 297 height 322
click at [432, 216] on label "Older questions" at bounding box center [383, 224] width 297 height 35
click at [253, 220] on input "Older questions" at bounding box center [248, 224] width 9 height 9
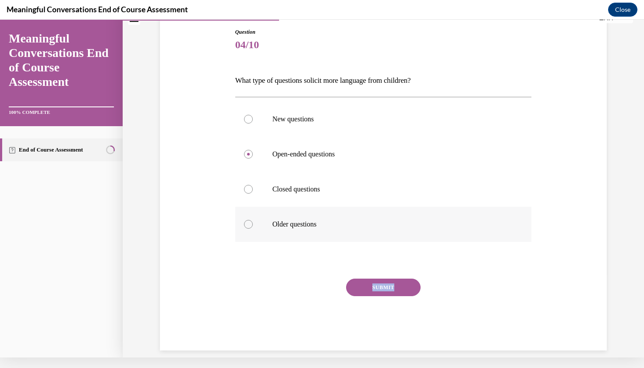
radio input "true"
click at [431, 130] on label "New questions" at bounding box center [383, 119] width 297 height 35
click at [253, 124] on input "New questions" at bounding box center [248, 119] width 9 height 9
radio input "true"
click at [429, 144] on label "Open-ended questions" at bounding box center [383, 154] width 297 height 35
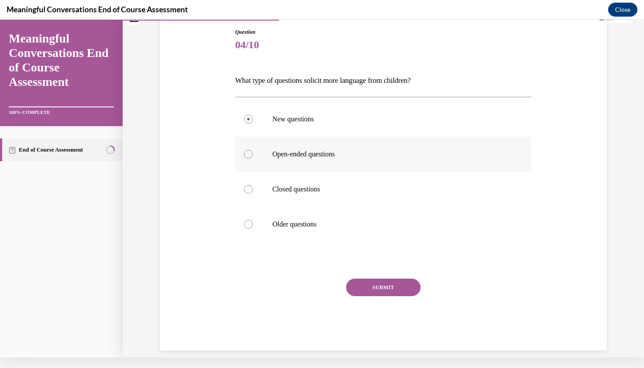
click at [253, 150] on input "Open-ended questions" at bounding box center [248, 154] width 9 height 9
radio input "true"
click at [371, 268] on div "Question 04/10 What type of questions solicit more language from children? New …" at bounding box center [383, 189] width 297 height 322
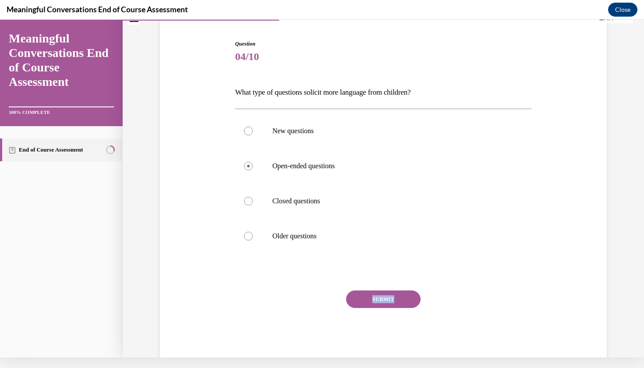
click at [389, 297] on button "SUBMIT" at bounding box center [383, 299] width 74 height 18
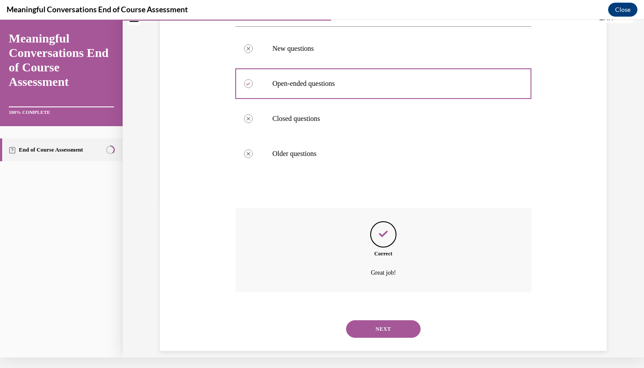
click at [374, 321] on button "NEXT" at bounding box center [383, 329] width 74 height 18
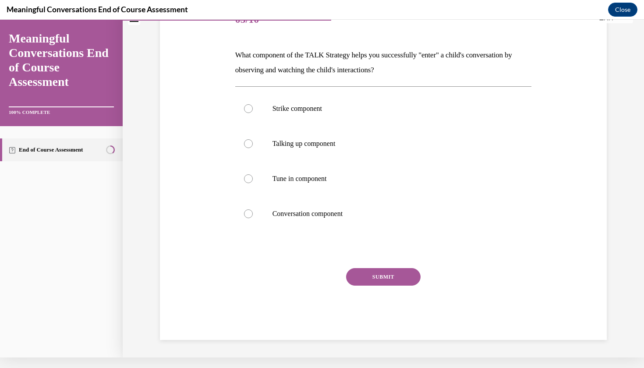
scroll to position [0, 0]
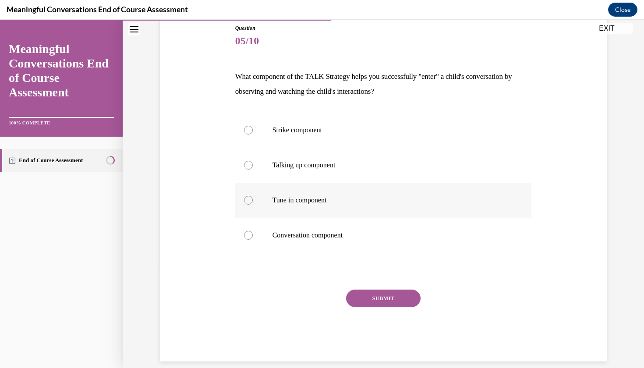
click at [358, 199] on p "Tune in component" at bounding box center [390, 200] width 237 height 9
click at [253, 199] on input "Tune in component" at bounding box center [248, 200] width 9 height 9
radio input "true"
click at [369, 293] on button "SUBMIT" at bounding box center [383, 299] width 74 height 18
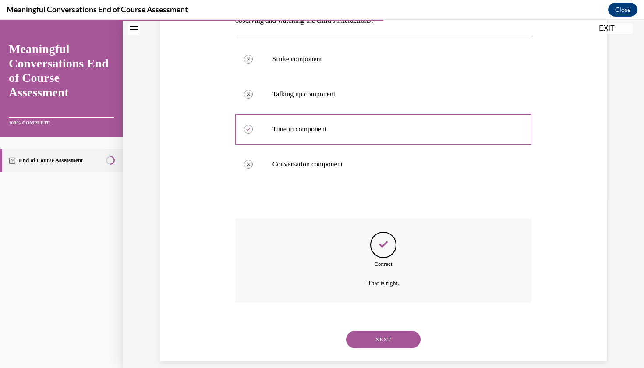
click at [376, 331] on button "NEXT" at bounding box center [383, 340] width 74 height 18
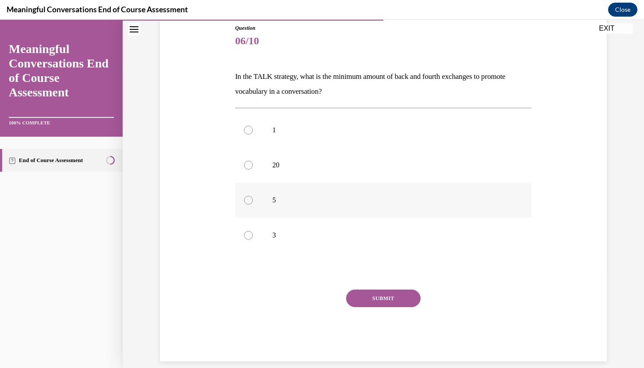
click at [365, 201] on p "5" at bounding box center [390, 200] width 237 height 9
click at [253, 201] on input "5" at bounding box center [248, 200] width 9 height 9
radio input "true"
click at [367, 295] on button "SUBMIT" at bounding box center [383, 299] width 74 height 18
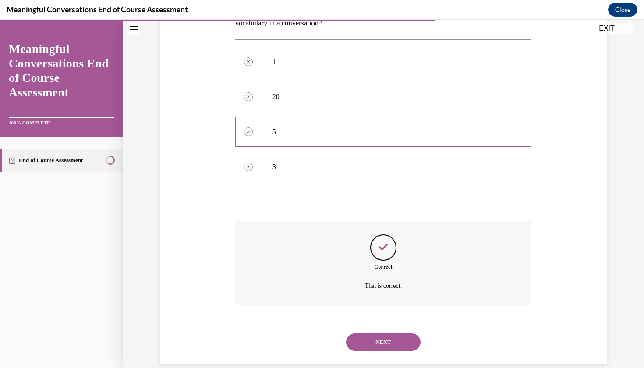
scroll to position [169, 0]
click at [371, 334] on button "NEXT" at bounding box center [383, 340] width 74 height 18
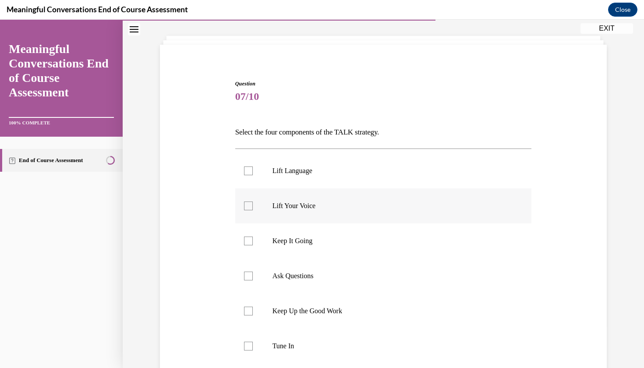
scroll to position [46, 0]
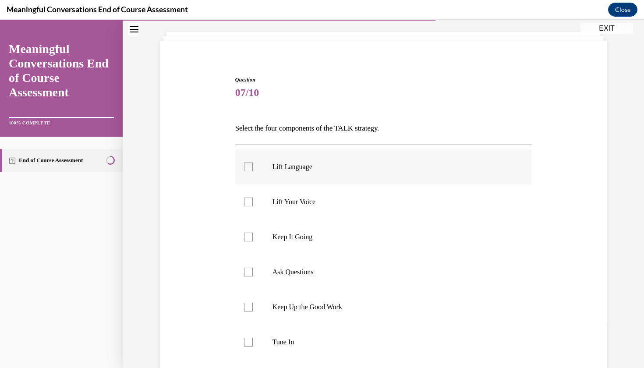
click at [371, 177] on label "Lift Language" at bounding box center [383, 166] width 297 height 35
click at [253, 171] on input "Lift Language" at bounding box center [248, 167] width 9 height 9
checkbox input "true"
click at [371, 191] on label "Lift Your Voice" at bounding box center [383, 201] width 297 height 35
click at [253, 198] on input "Lift Your Voice" at bounding box center [248, 202] width 9 height 9
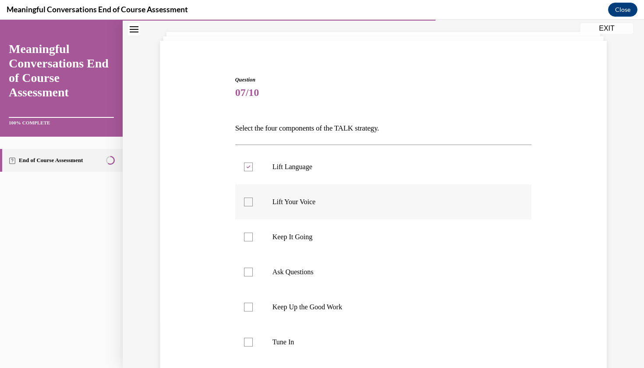
checkbox input "true"
click at [364, 269] on p "Ask Questions" at bounding box center [390, 272] width 237 height 9
click at [253, 269] on input "Ask Questions" at bounding box center [248, 272] width 9 height 9
checkbox input "true"
click at [354, 333] on label "Tune In" at bounding box center [383, 342] width 297 height 35
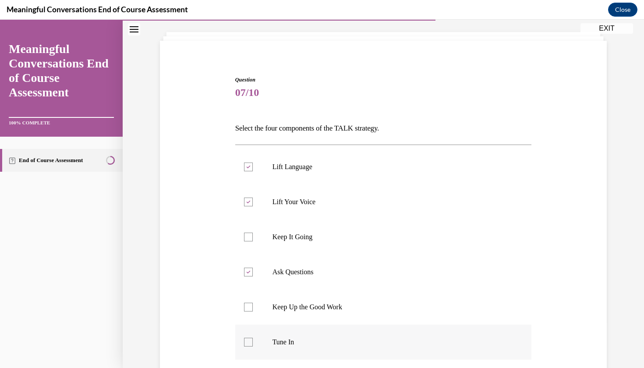
click at [253, 338] on input "Tune In" at bounding box center [248, 342] width 9 height 9
checkbox input "true"
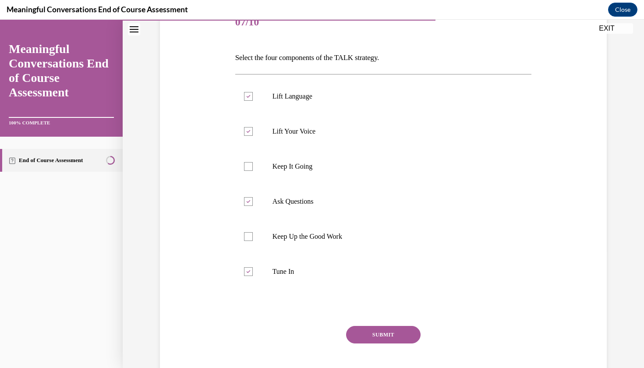
click at [361, 332] on button "SUBMIT" at bounding box center [383, 335] width 74 height 18
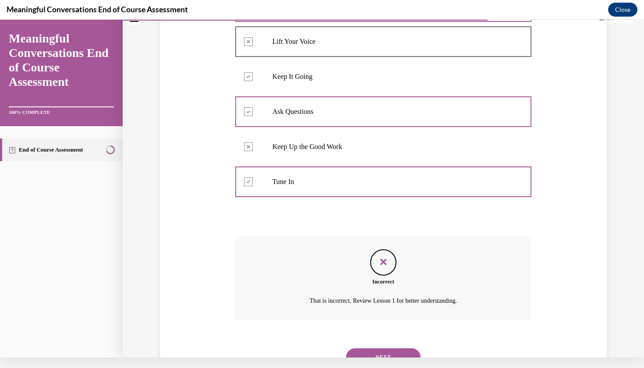
scroll to position [196, 0]
click at [364, 348] on button "NEXT" at bounding box center [383, 357] width 74 height 18
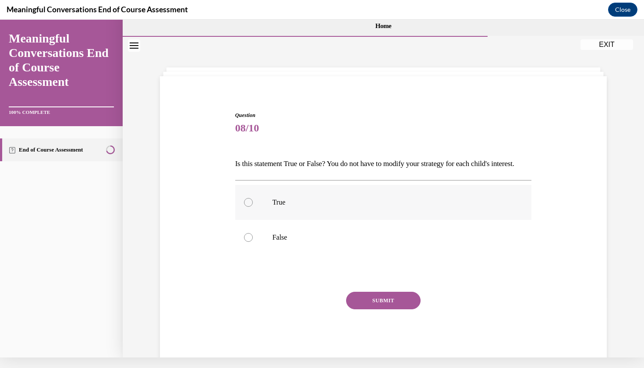
scroll to position [0, 0]
click at [368, 242] on p "False" at bounding box center [390, 237] width 237 height 9
click at [253, 242] on input "False" at bounding box center [248, 237] width 9 height 9
radio input "true"
click at [375, 331] on div "SUBMIT" at bounding box center [383, 314] width 297 height 44
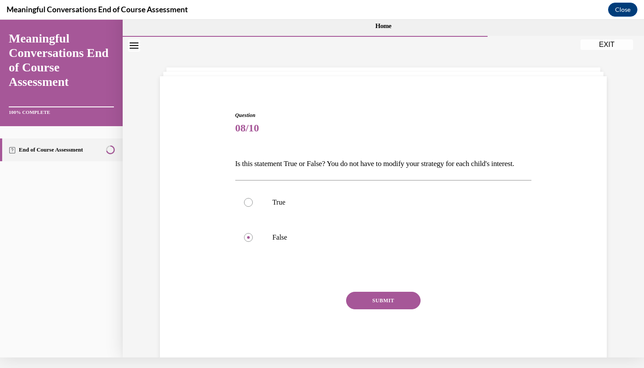
click at [375, 325] on div "SUBMIT" at bounding box center [383, 314] width 297 height 44
click at [375, 309] on button "SUBMIT" at bounding box center [383, 301] width 74 height 18
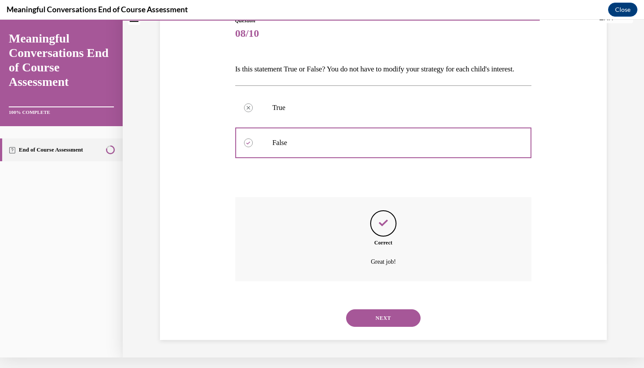
click at [379, 325] on button "NEXT" at bounding box center [383, 318] width 74 height 18
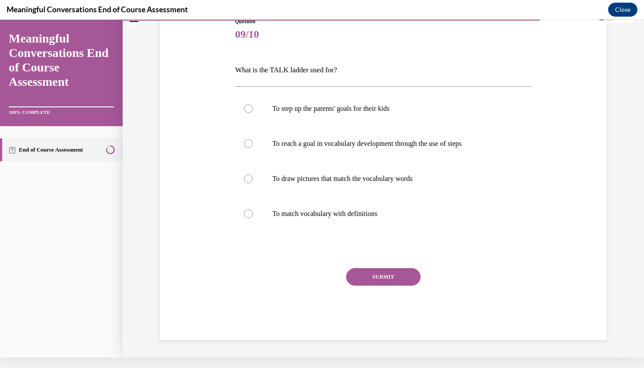
scroll to position [83, 0]
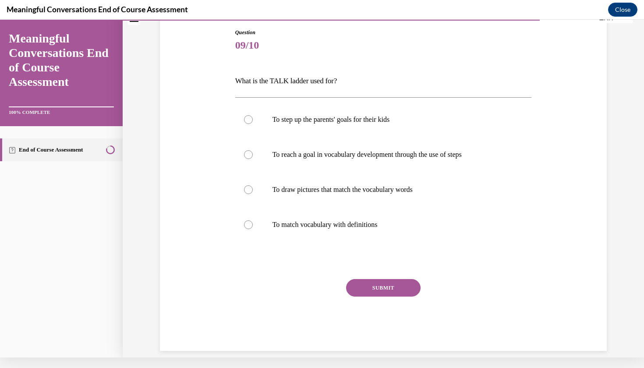
click at [378, 315] on div "SUBMIT NEXT" at bounding box center [383, 315] width 297 height 72
click at [392, 146] on label "To reach a goal in vocabulary development through the use of steps" at bounding box center [383, 154] width 297 height 35
click at [253, 150] on input "To reach a goal in vocabulary development through the use of steps" at bounding box center [248, 154] width 9 height 9
radio input "true"
click at [372, 289] on button "SUBMIT" at bounding box center [383, 288] width 74 height 18
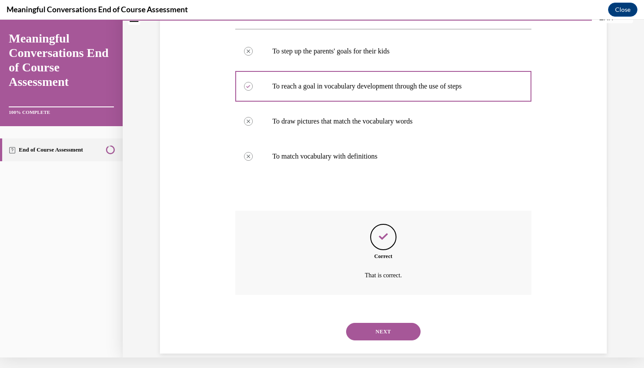
scroll to position [154, 0]
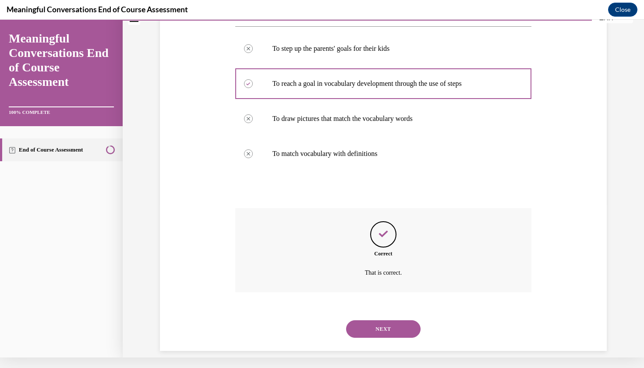
click at [380, 320] on button "NEXT" at bounding box center [383, 329] width 74 height 18
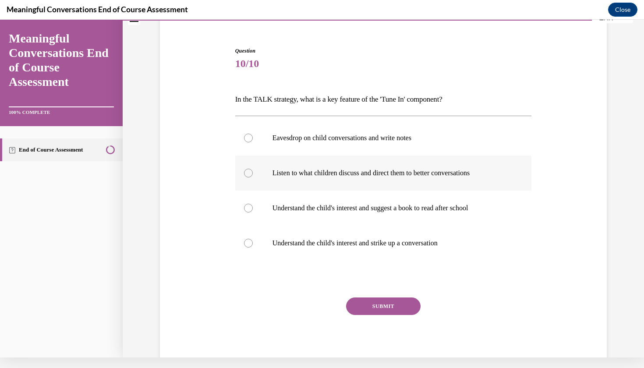
scroll to position [55, 0]
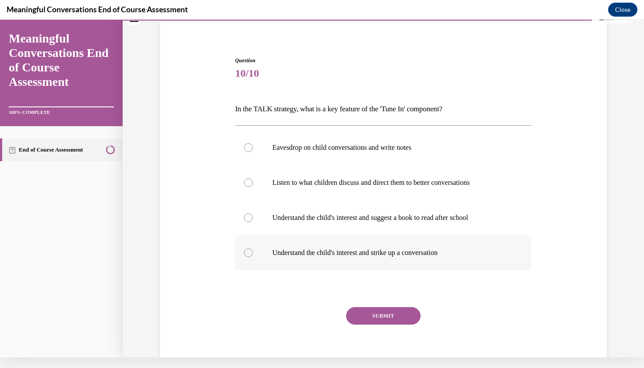
click at [417, 253] on p "Understand the child's interest and strike up a conversation" at bounding box center [390, 252] width 237 height 9
click at [253, 253] on input "Understand the child's interest and strike up a conversation" at bounding box center [248, 252] width 9 height 9
radio input "true"
click at [377, 323] on button "SUBMIT" at bounding box center [383, 316] width 74 height 18
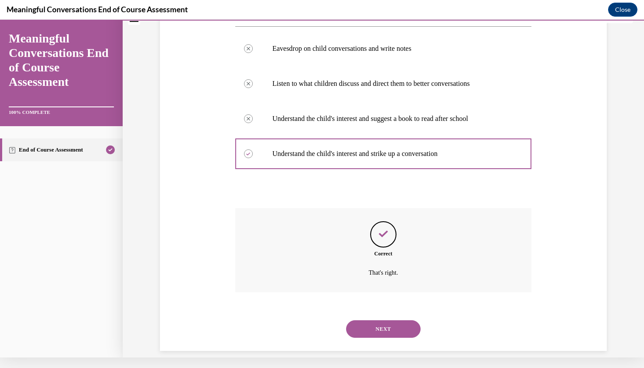
click at [376, 325] on button "NEXT" at bounding box center [383, 329] width 74 height 18
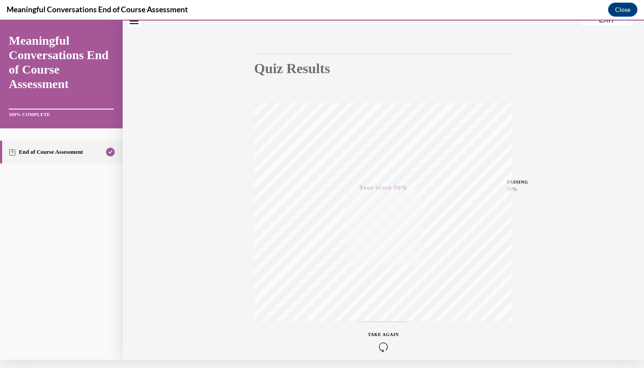
scroll to position [0, 0]
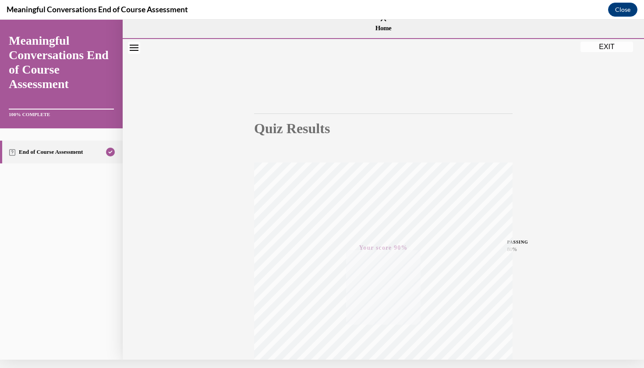
click at [596, 48] on button "EXIT" at bounding box center [606, 47] width 53 height 11
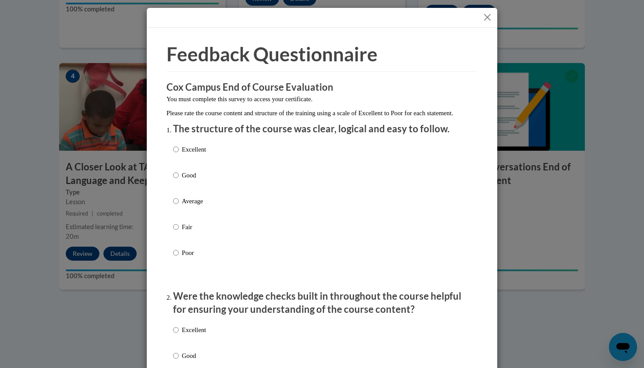
click at [173, 154] on input "Excellent" at bounding box center [176, 150] width 6 height 10
radio input "true"
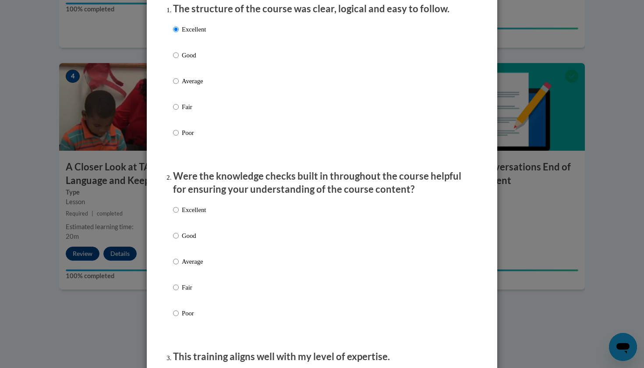
click at [177, 215] on input "Excellent" at bounding box center [176, 210] width 6 height 10
radio input "true"
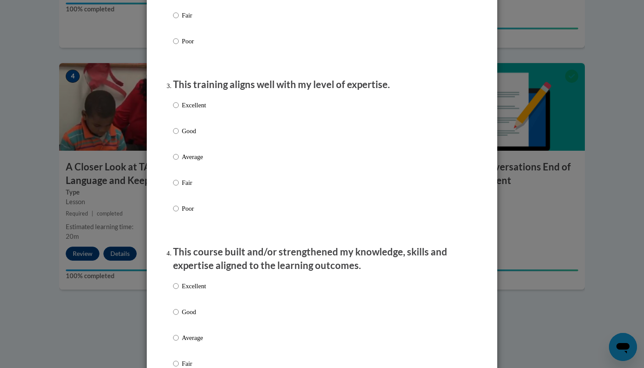
scroll to position [410, 0]
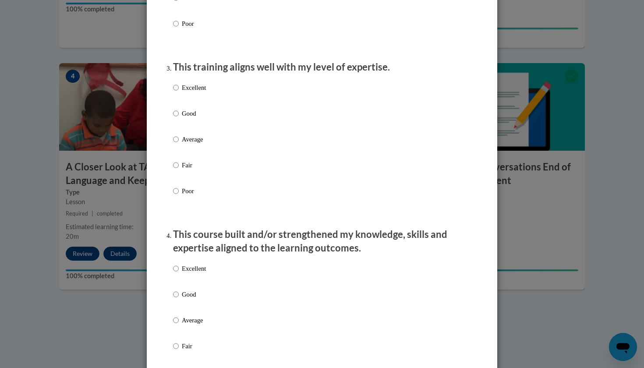
click at [176, 92] on input "Excellent" at bounding box center [176, 88] width 6 height 10
radio input "true"
click at [175, 273] on input "Excellent" at bounding box center [176, 269] width 6 height 10
radio input "true"
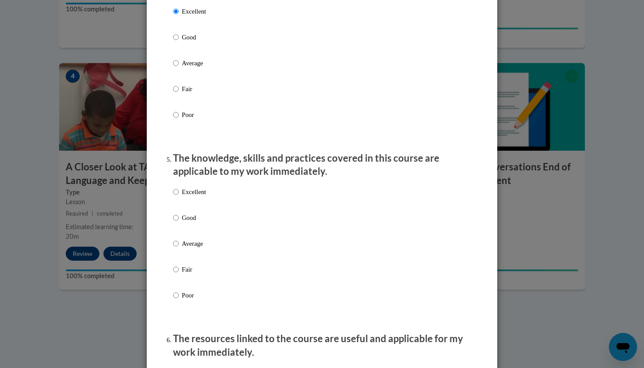
scroll to position [769, 0]
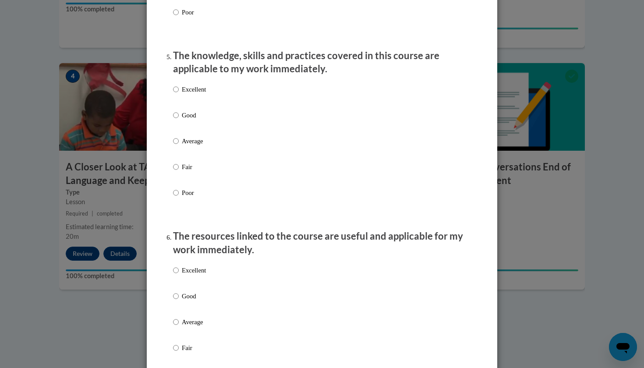
click at [177, 94] on input "Excellent" at bounding box center [176, 90] width 6 height 10
radio input "true"
click at [176, 274] on input "Excellent" at bounding box center [176, 270] width 6 height 10
radio input "true"
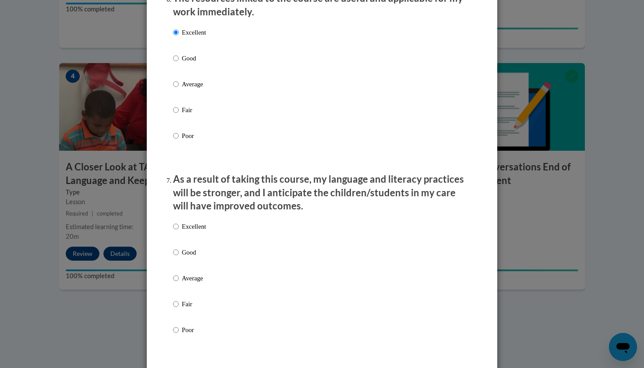
scroll to position [1048, 0]
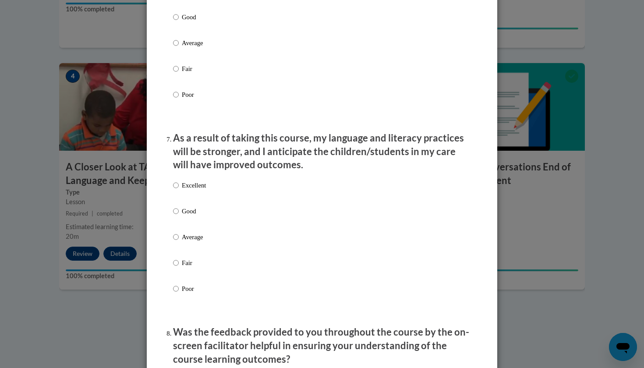
click at [179, 189] on label "Excellent" at bounding box center [189, 192] width 33 height 24
click at [179, 189] on input "Excellent" at bounding box center [176, 185] width 6 height 10
radio input "true"
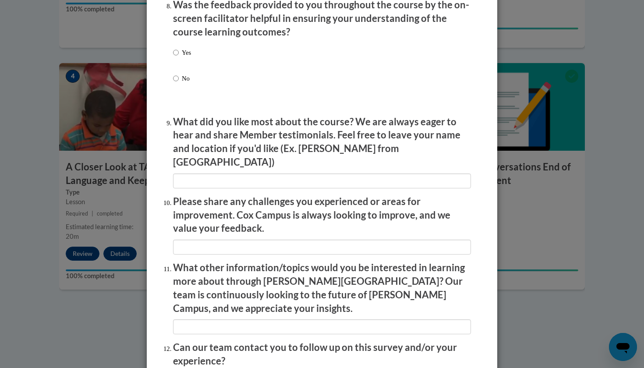
scroll to position [1378, 0]
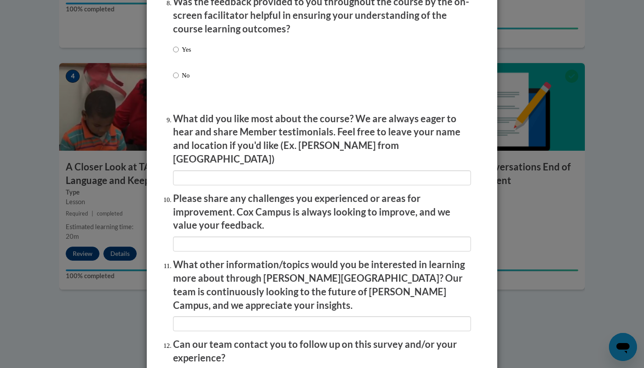
click at [177, 47] on input "Yes" at bounding box center [176, 50] width 6 height 10
radio input "true"
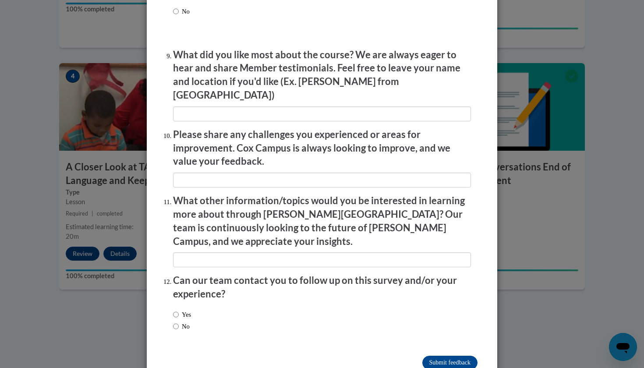
scroll to position [1442, 0]
click at [454, 356] on input "Submit feedback" at bounding box center [449, 363] width 55 height 14
